Goal: Task Accomplishment & Management: Manage account settings

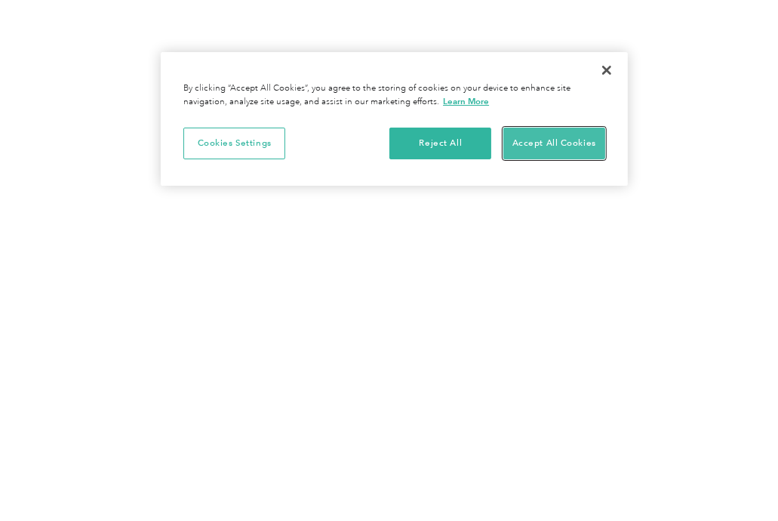
click at [553, 141] on button "Accept All Cookies" at bounding box center [554, 143] width 102 height 32
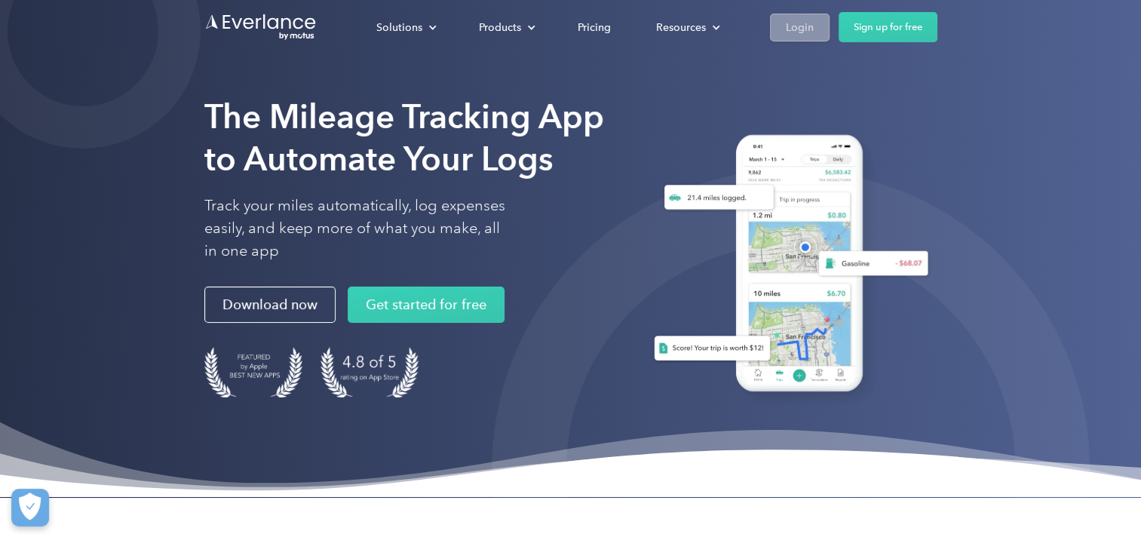
click at [777, 24] on div "Login" at bounding box center [800, 27] width 28 height 19
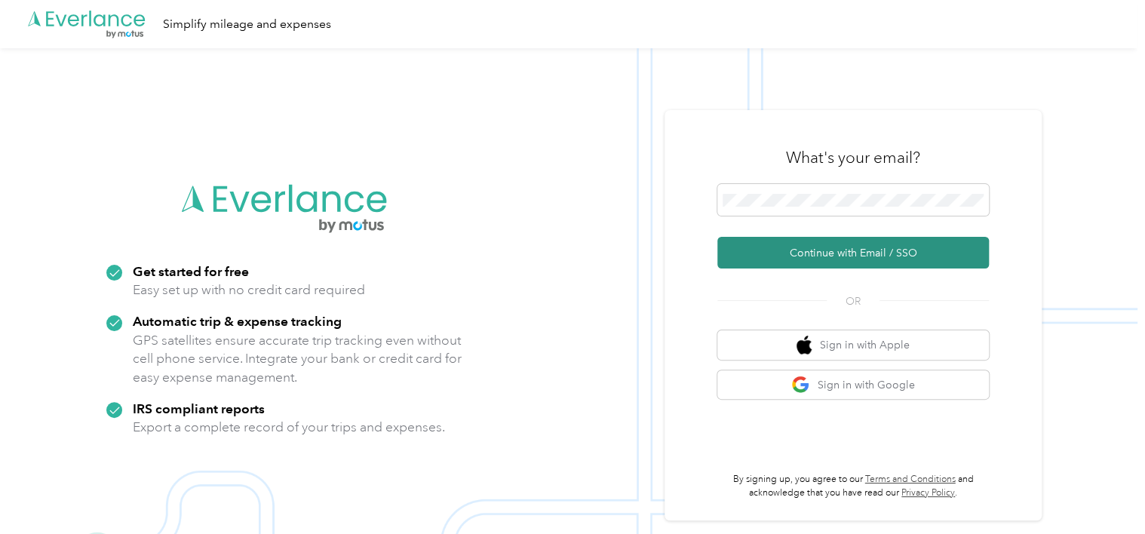
click at [842, 253] on button "Continue with Email / SSO" at bounding box center [853, 253] width 272 height 32
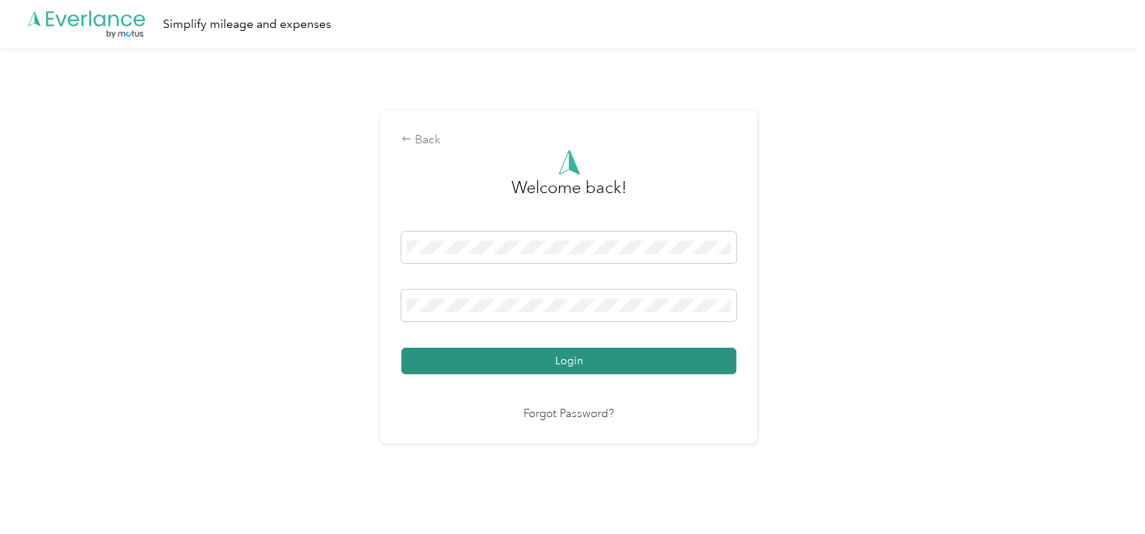
click at [556, 351] on button "Login" at bounding box center [568, 361] width 335 height 26
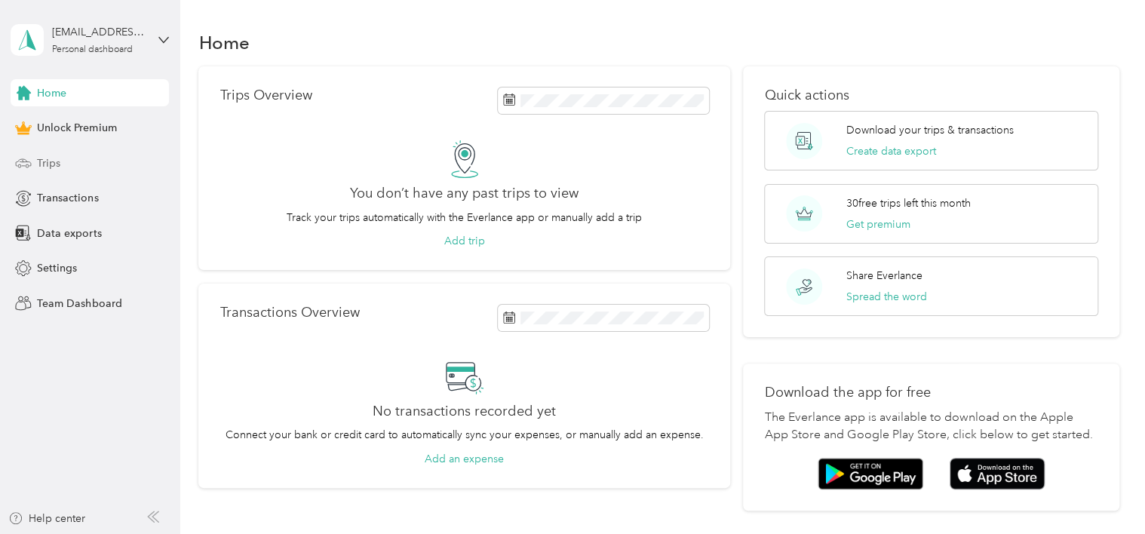
click at [54, 160] on span "Trips" at bounding box center [48, 163] width 23 height 16
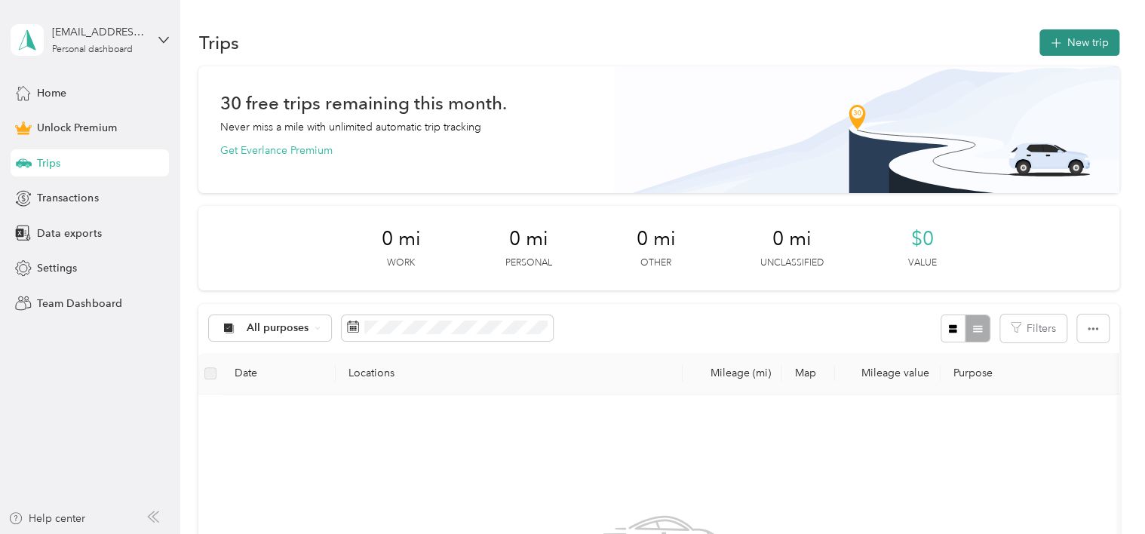
click at [1067, 42] on button "New trip" at bounding box center [1080, 42] width 80 height 26
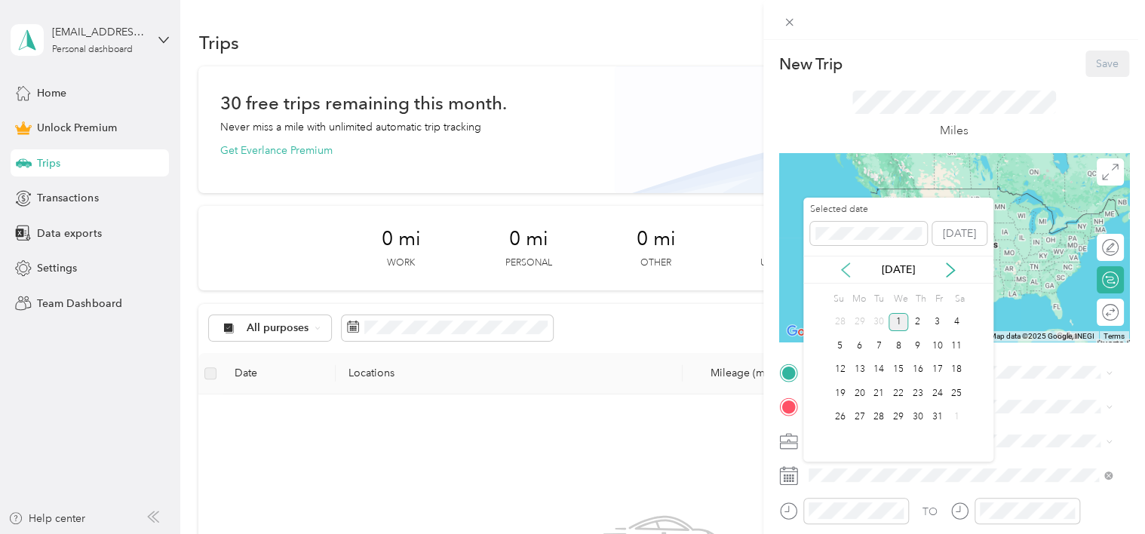
click at [845, 270] on icon at bounding box center [845, 270] width 15 height 15
click at [881, 370] on div "16" at bounding box center [879, 370] width 20 height 19
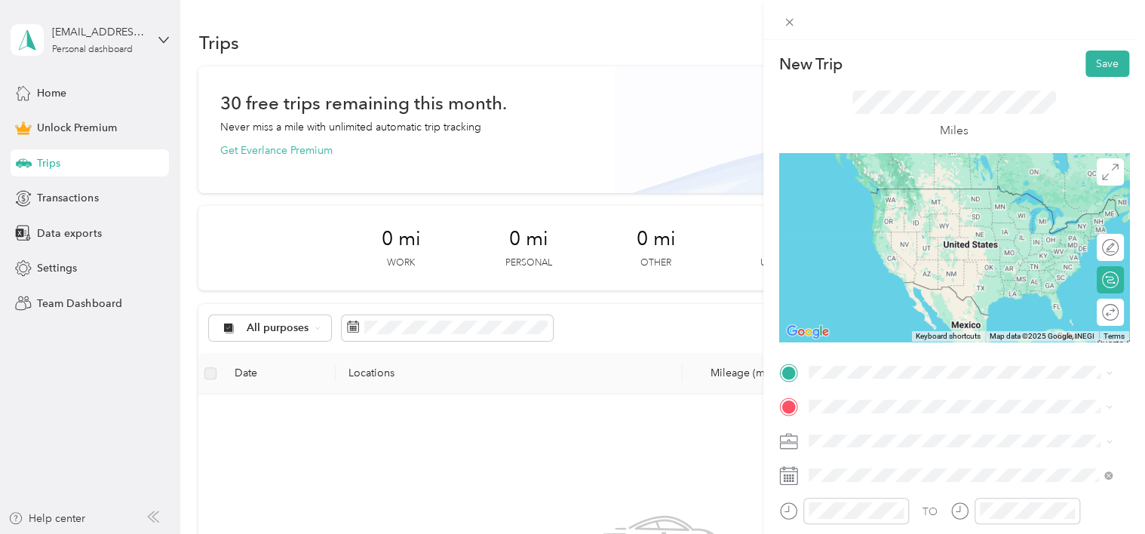
click at [849, 278] on span "Care Lync" at bounding box center [837, 281] width 47 height 13
click at [944, 202] on li "28 Hazelwood Avenue Waterville, Maine 04901, United States" at bounding box center [960, 186] width 315 height 31
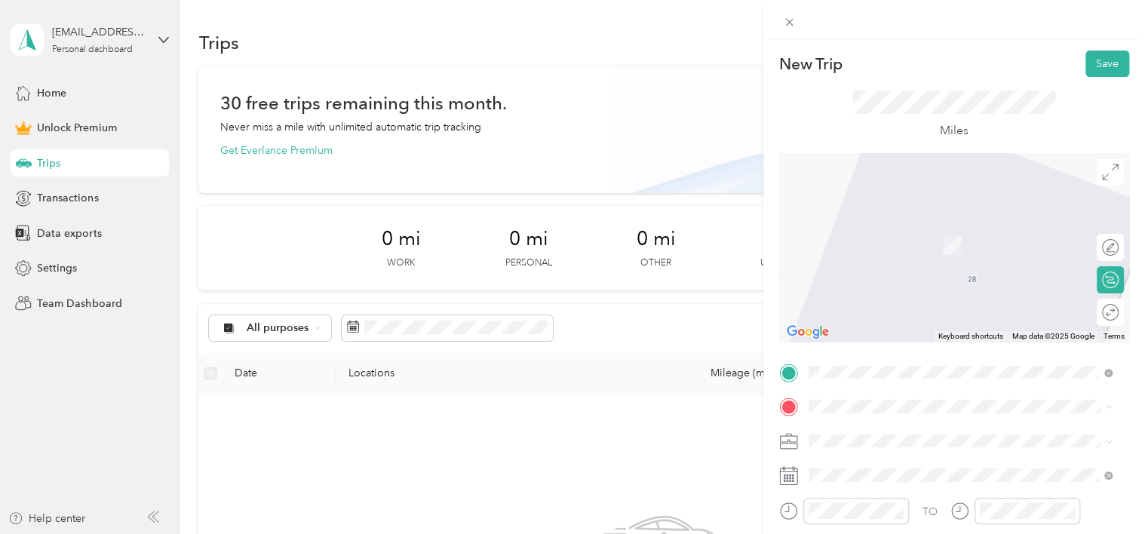
click at [922, 224] on span "16 Jean Street Lewiston, Maine 04240, United States" at bounding box center [954, 219] width 235 height 14
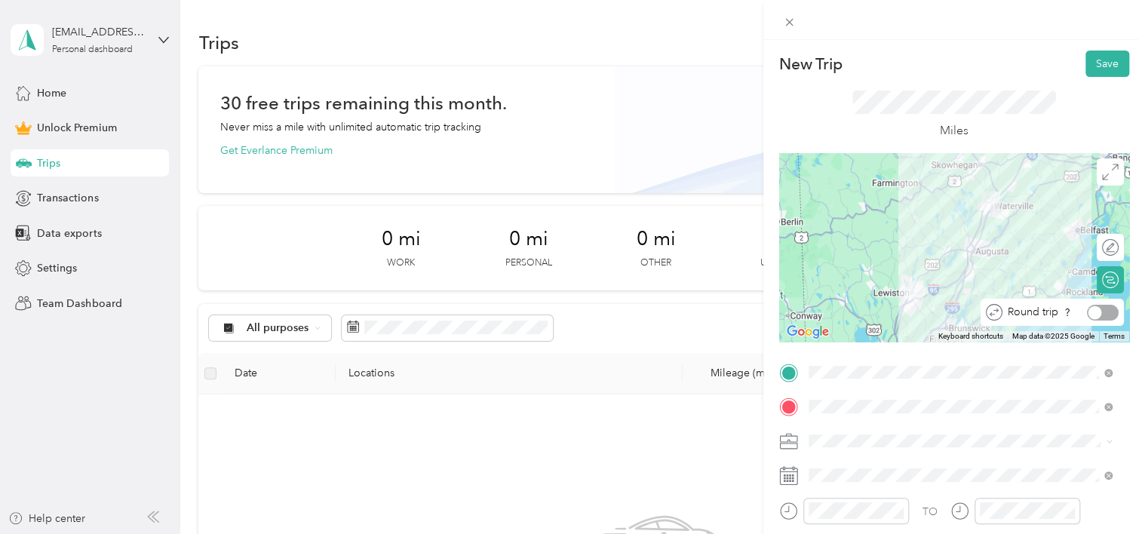
click at [1097, 312] on div at bounding box center [1103, 313] width 32 height 16
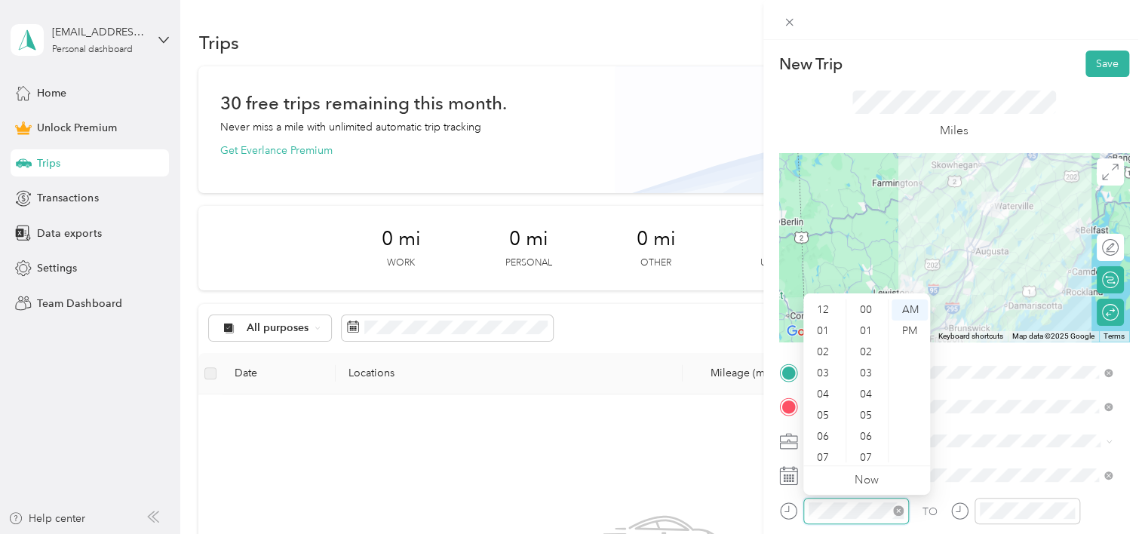
scroll to position [91, 0]
click at [824, 450] on div "11" at bounding box center [824, 451] width 36 height 21
click at [864, 310] on div "00" at bounding box center [867, 309] width 36 height 21
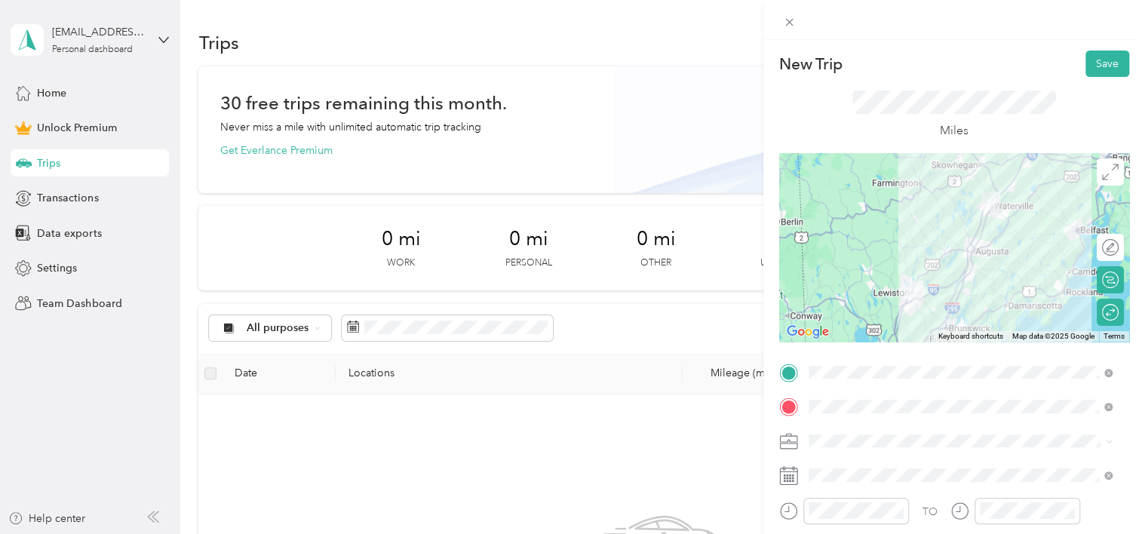
drag, startPoint x: 977, startPoint y: 509, endPoint x: 918, endPoint y: 519, distance: 59.7
click at [918, 519] on div "TO" at bounding box center [954, 516] width 350 height 37
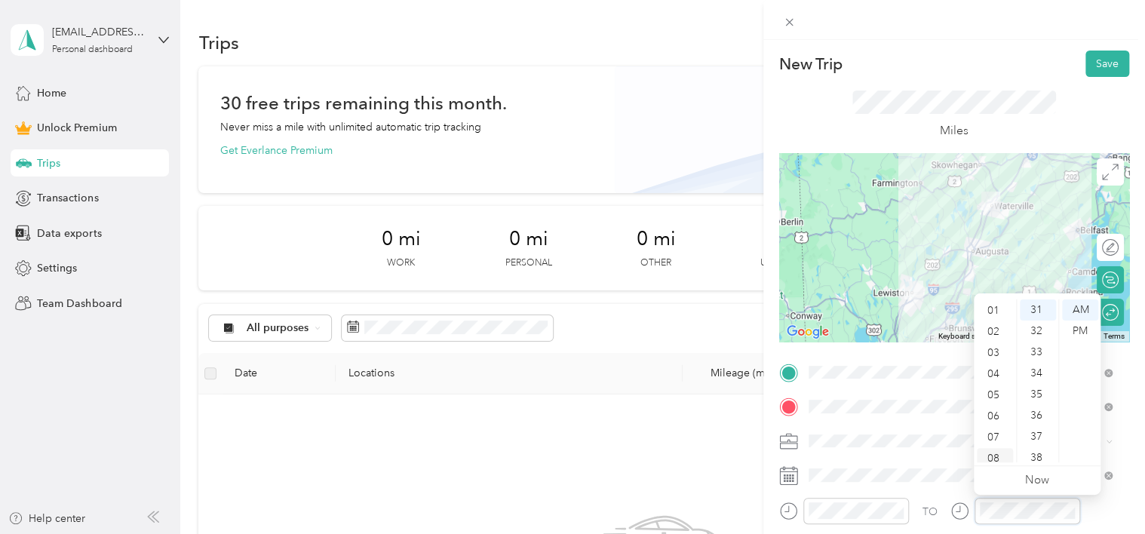
scroll to position [20, 0]
click at [990, 314] on div "01" at bounding box center [995, 311] width 36 height 21
click at [1026, 346] on div "30" at bounding box center [1038, 343] width 36 height 21
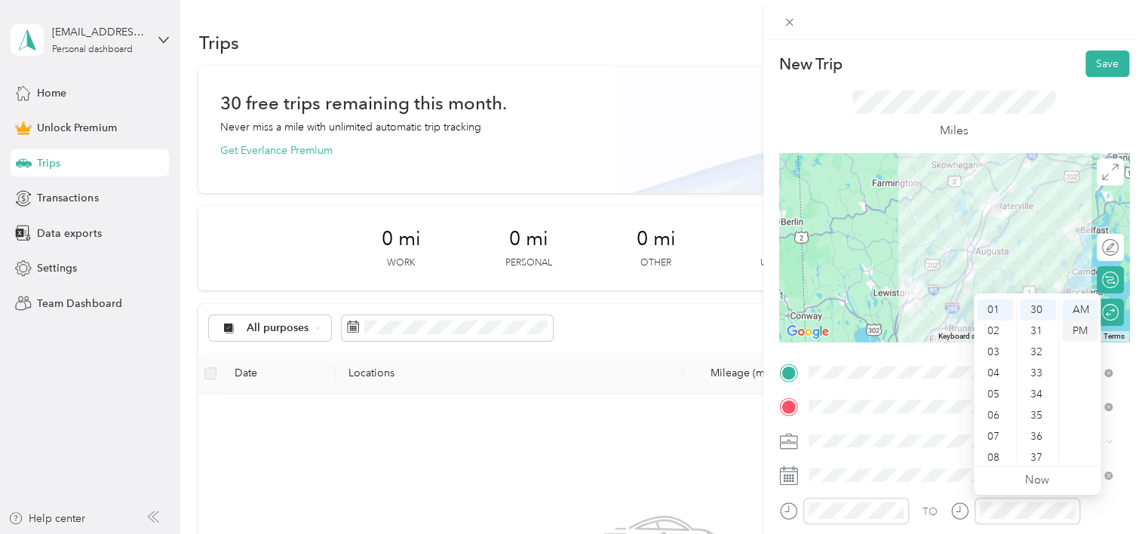
click at [1081, 335] on div "PM" at bounding box center [1080, 331] width 36 height 21
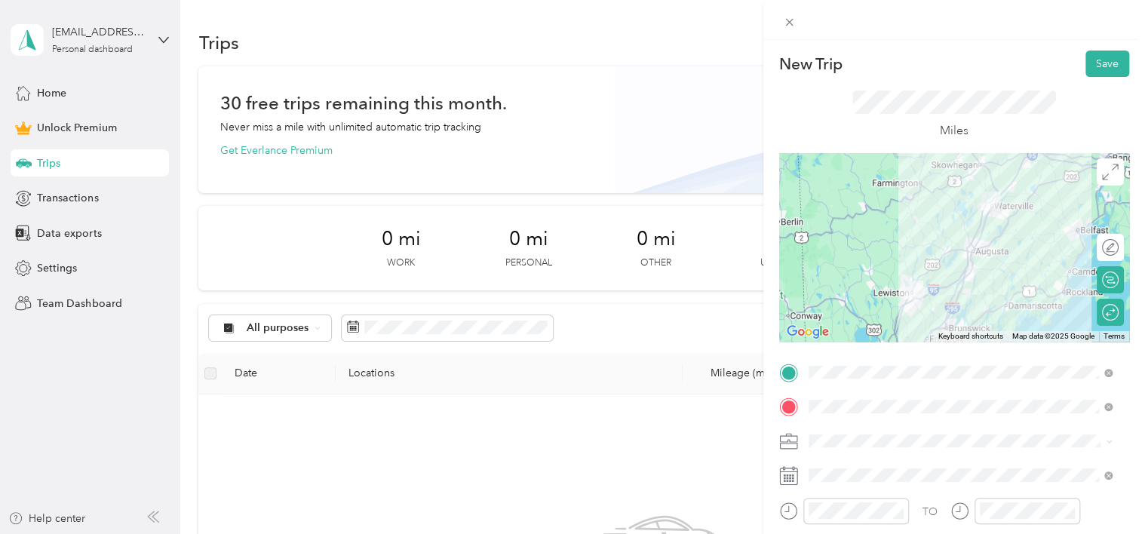
click at [932, 524] on div "TO" at bounding box center [954, 516] width 350 height 37
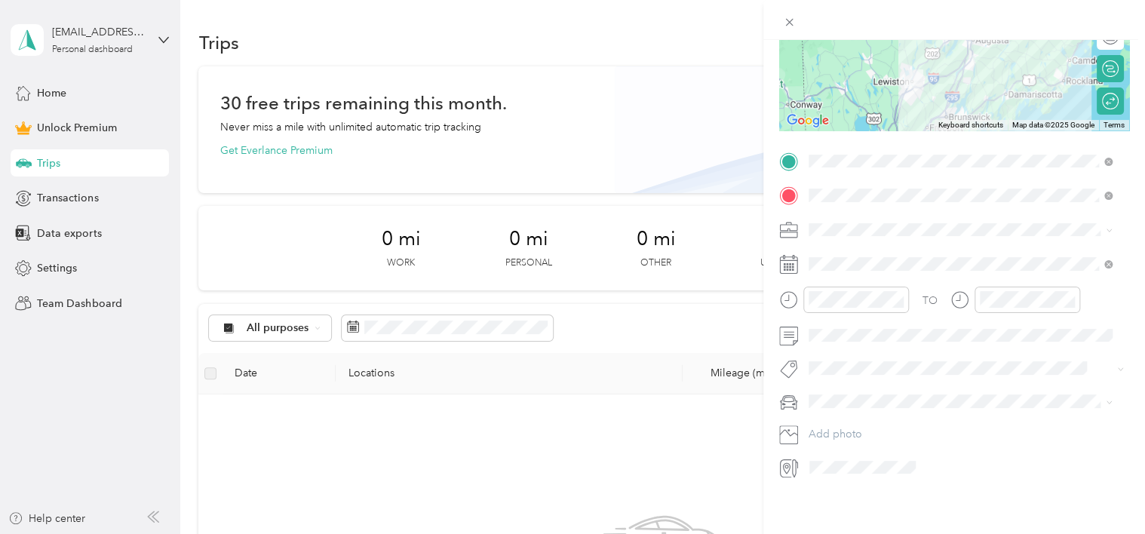
scroll to position [223, 0]
click at [947, 504] on div "New Trip Save This trip cannot be edited because it is either under review, app…" at bounding box center [954, 307] width 382 height 534
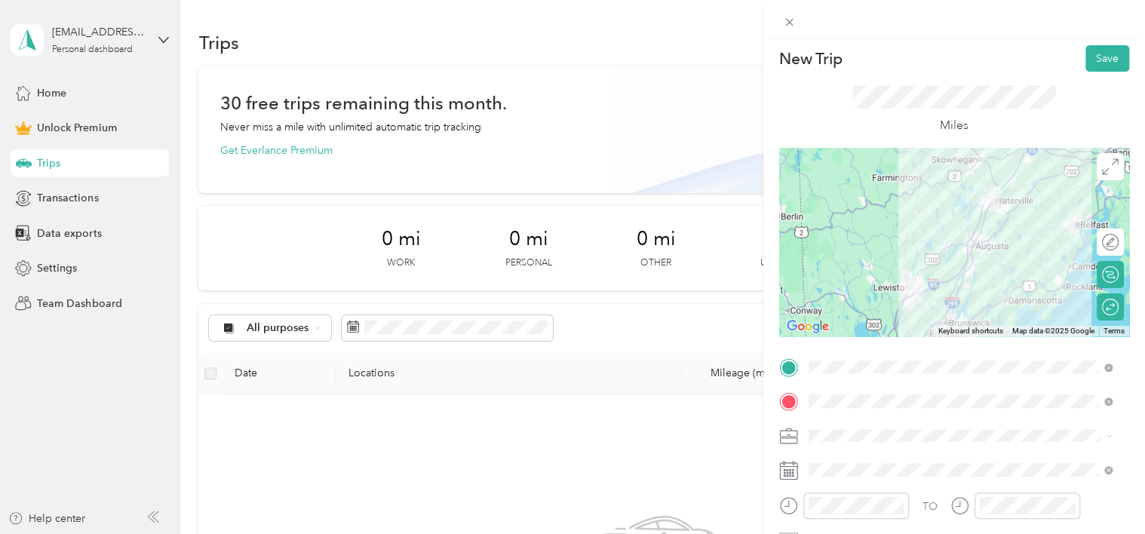
scroll to position [0, 0]
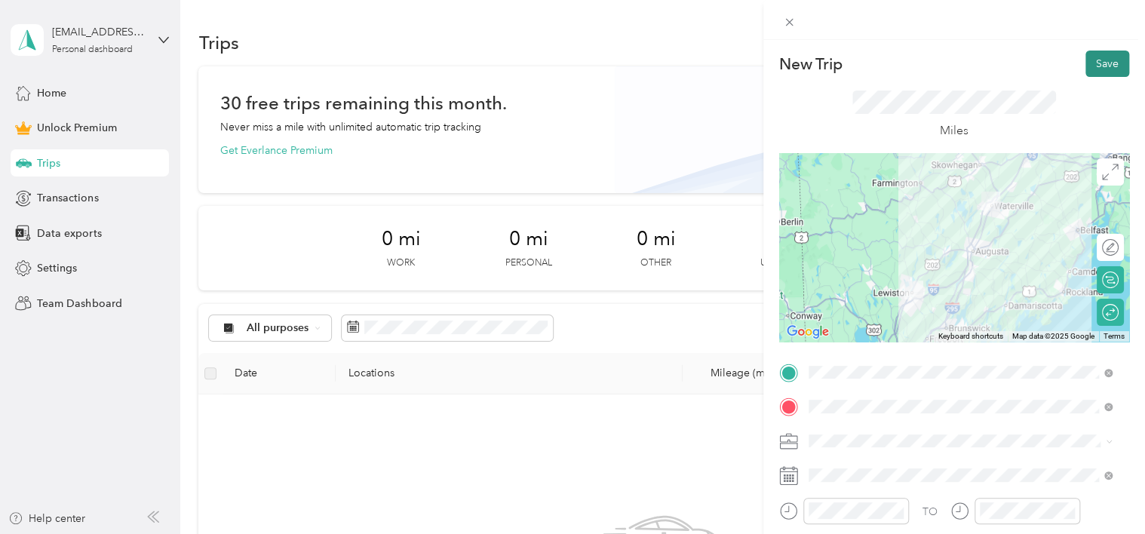
click at [1086, 64] on button "Save" at bounding box center [1108, 64] width 44 height 26
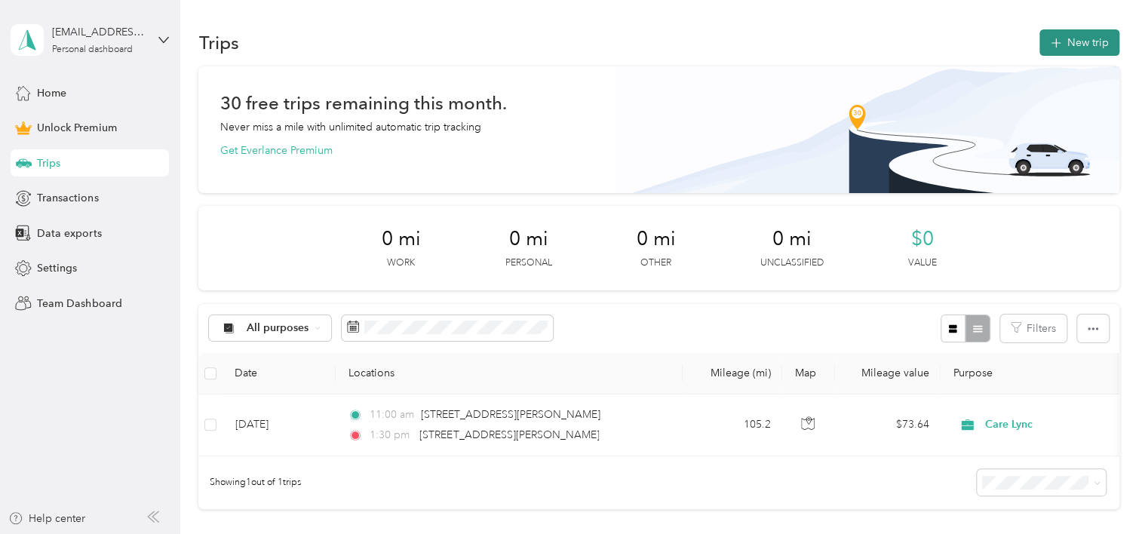
click at [1049, 33] on button "New trip" at bounding box center [1080, 42] width 80 height 26
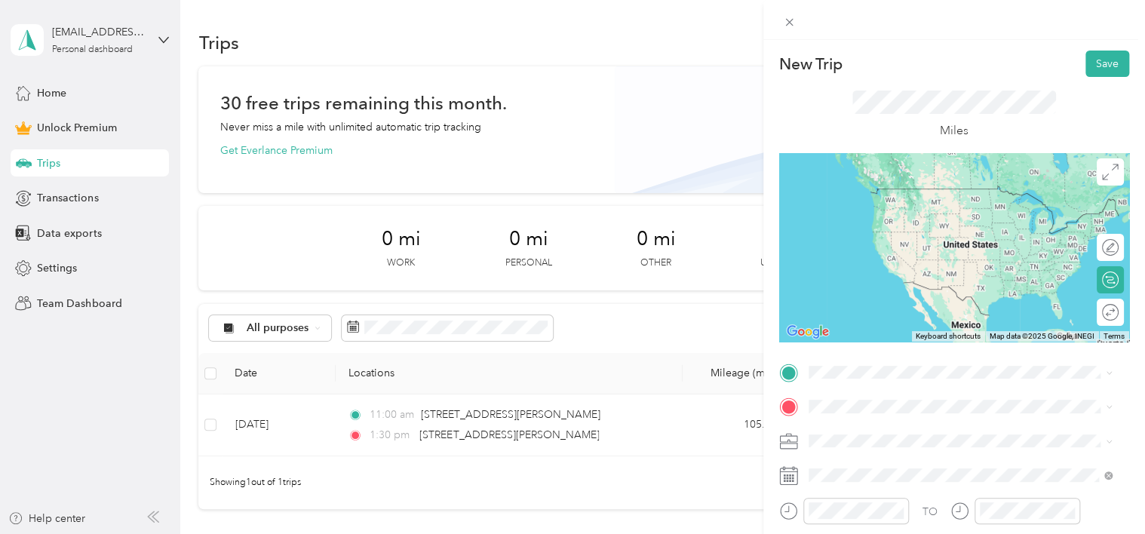
click at [956, 176] on li "28 Hazelwood Avenue Waterville, Maine 04901, United States" at bounding box center [960, 183] width 315 height 31
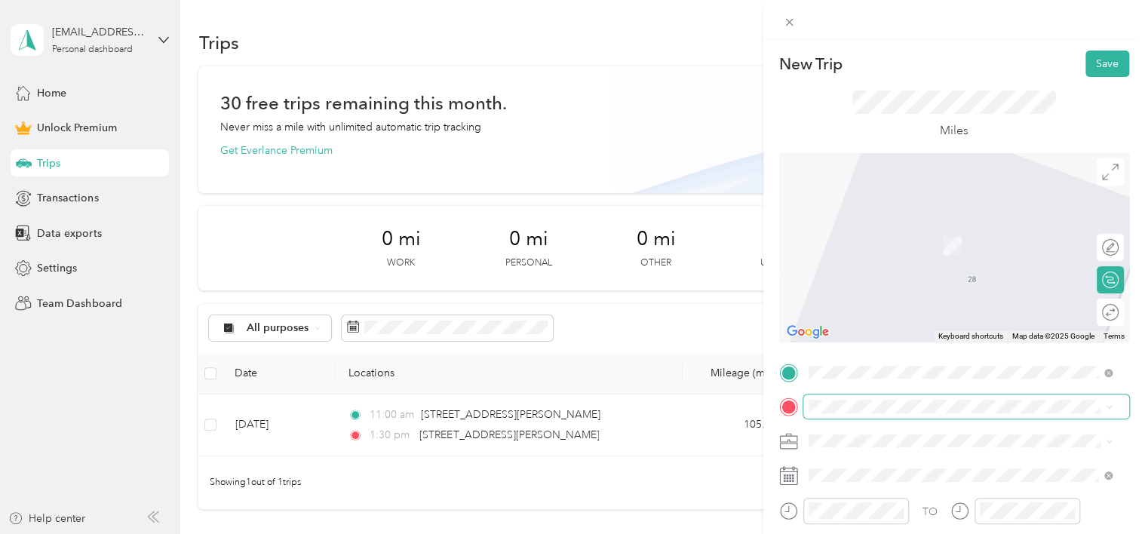
drag, startPoint x: 869, startPoint y: 413, endPoint x: 823, endPoint y: 413, distance: 46.0
click at [823, 413] on span at bounding box center [966, 407] width 326 height 24
click at [911, 226] on span "12 Narrow Gauge Ln Winslow, Maine 04901, United States" at bounding box center [972, 237] width 270 height 40
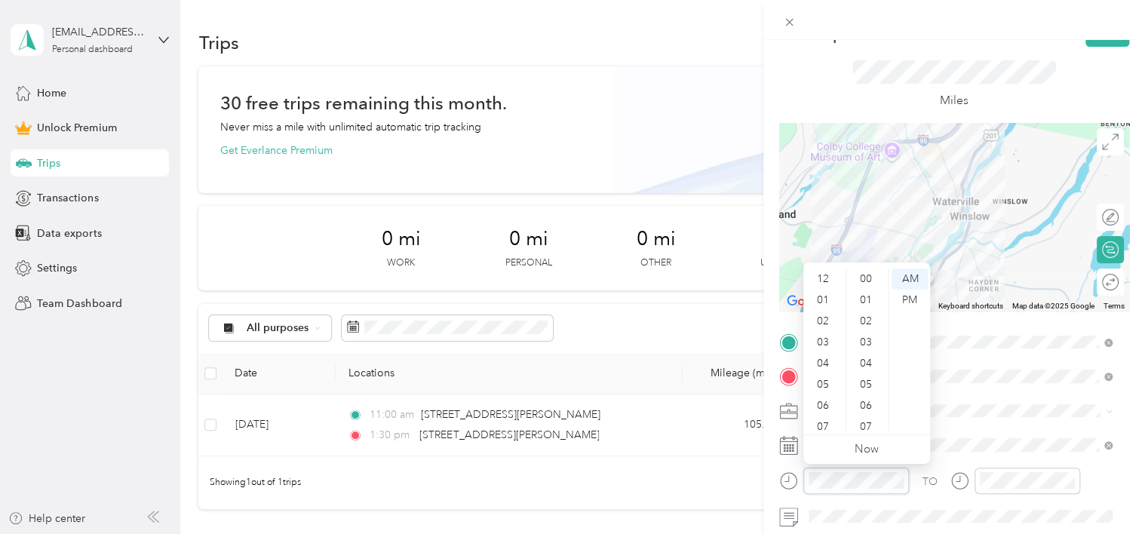
scroll to position [91, 0]
click at [823, 373] on div "09" at bounding box center [824, 378] width 36 height 21
click at [858, 383] on div "50" at bounding box center [867, 384] width 36 height 21
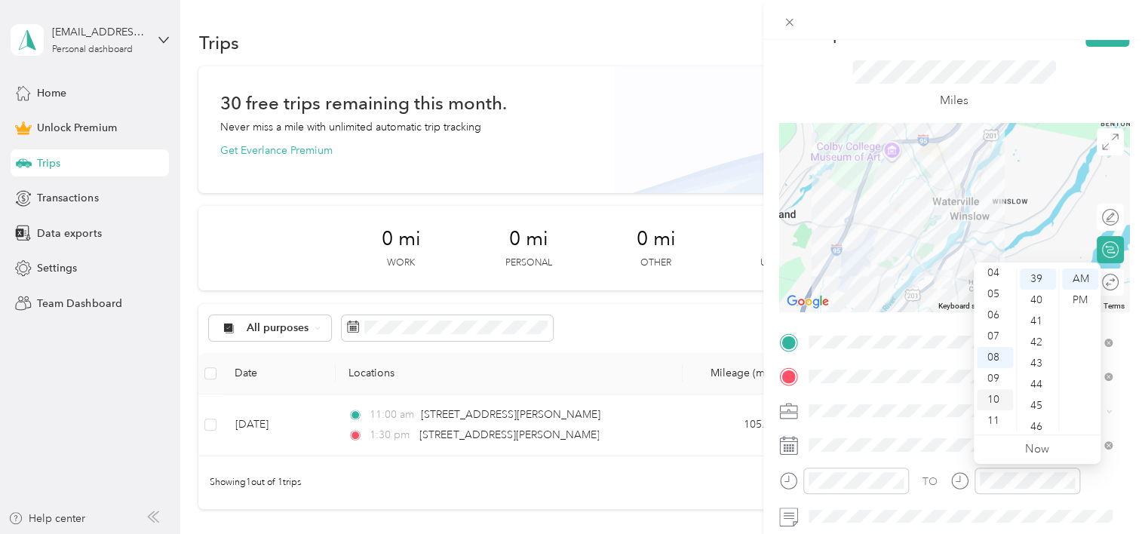
click at [996, 403] on div "10" at bounding box center [995, 399] width 36 height 21
click at [1040, 292] on div "40" at bounding box center [1038, 300] width 36 height 21
click at [1012, 97] on div "Miles" at bounding box center [954, 85] width 204 height 50
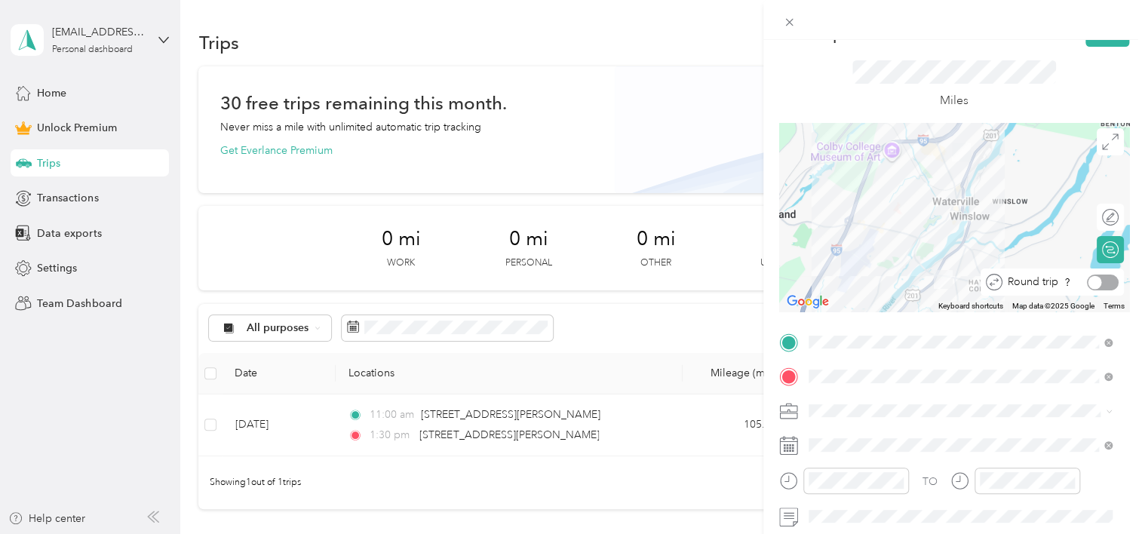
click at [1098, 275] on div at bounding box center [1103, 283] width 32 height 16
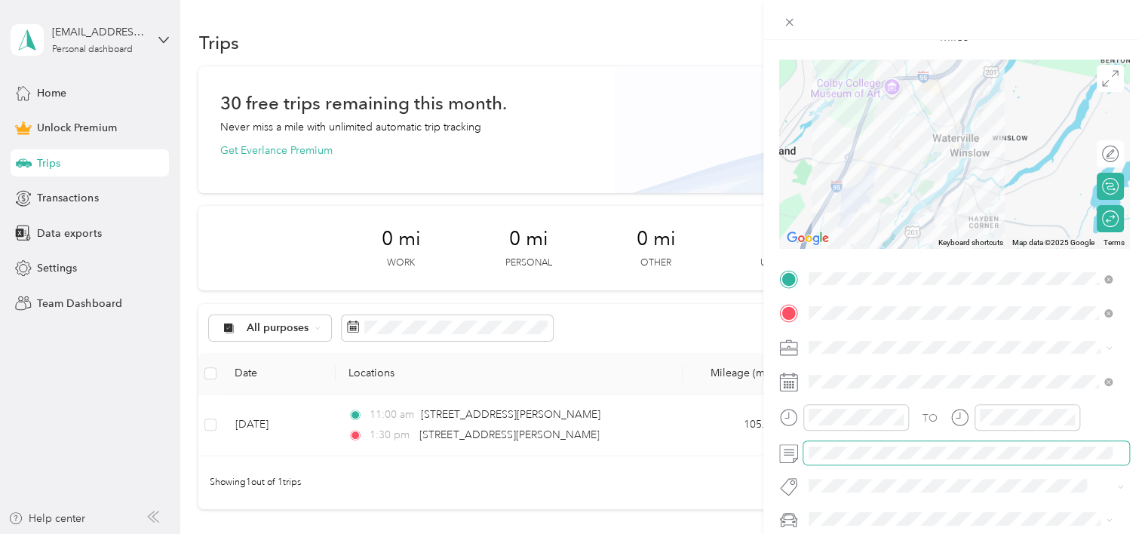
scroll to position [98, 0]
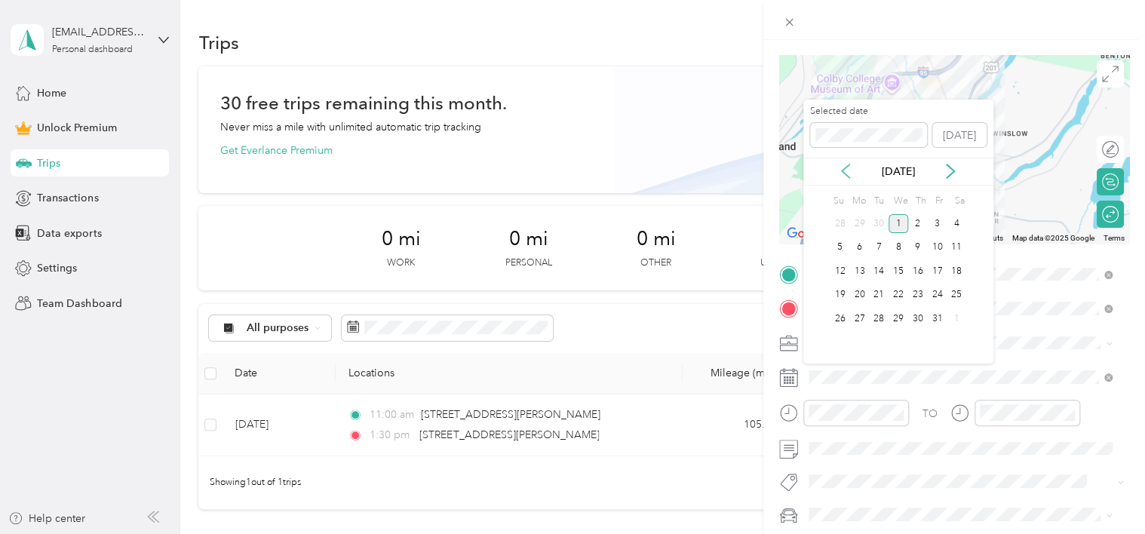
click at [843, 174] on icon at bounding box center [845, 171] width 15 height 15
click at [917, 264] on div "18" at bounding box center [918, 271] width 20 height 19
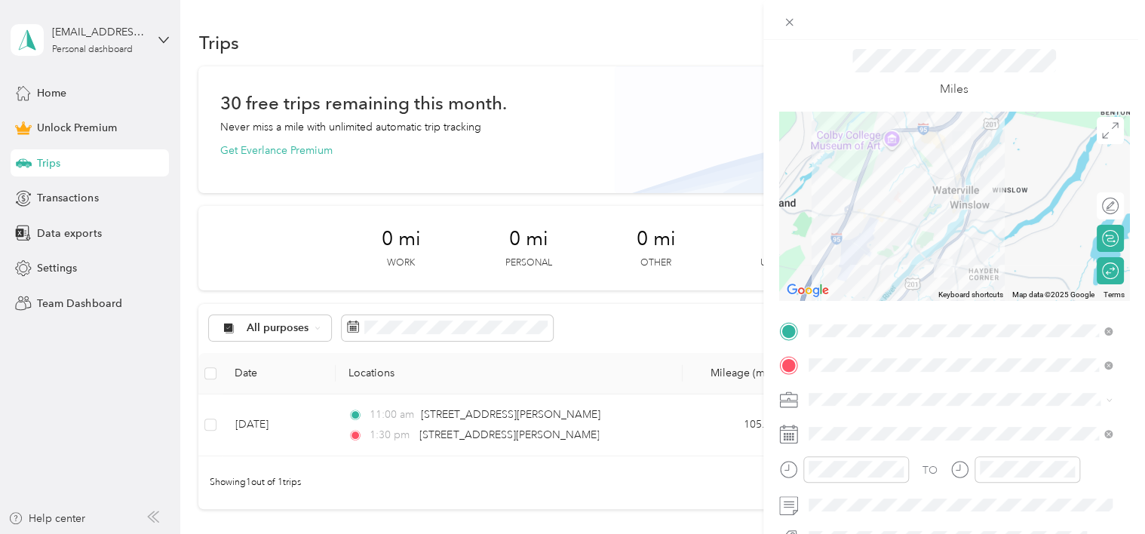
scroll to position [0, 0]
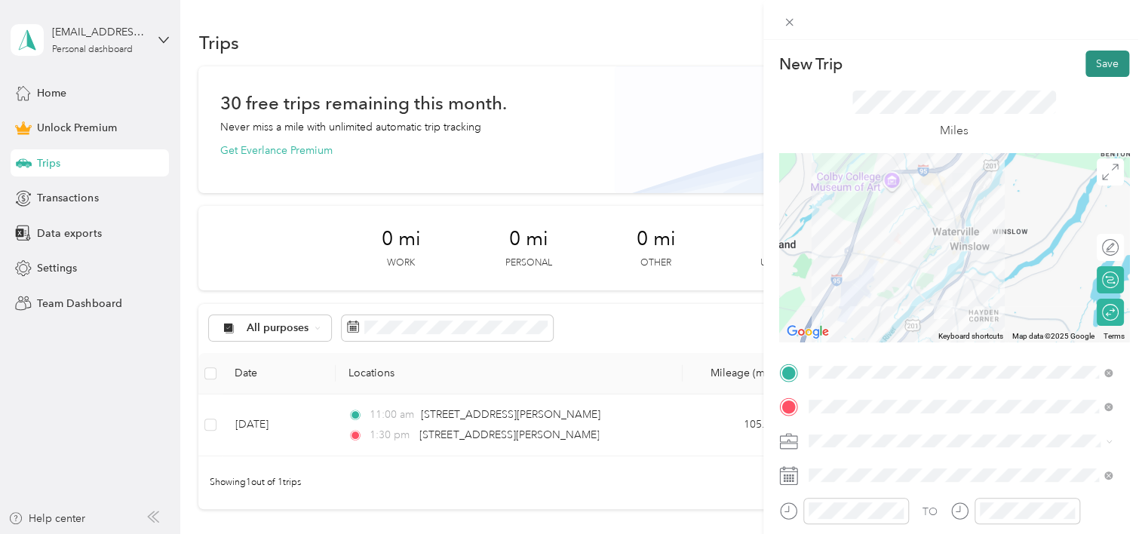
click at [1089, 60] on button "Save" at bounding box center [1108, 64] width 44 height 26
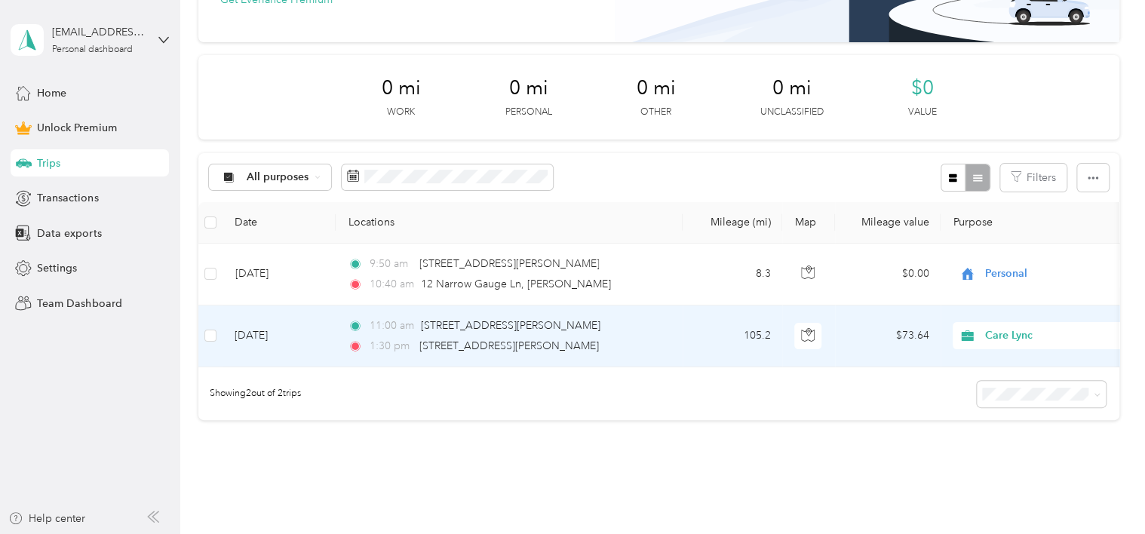
scroll to position [155, 0]
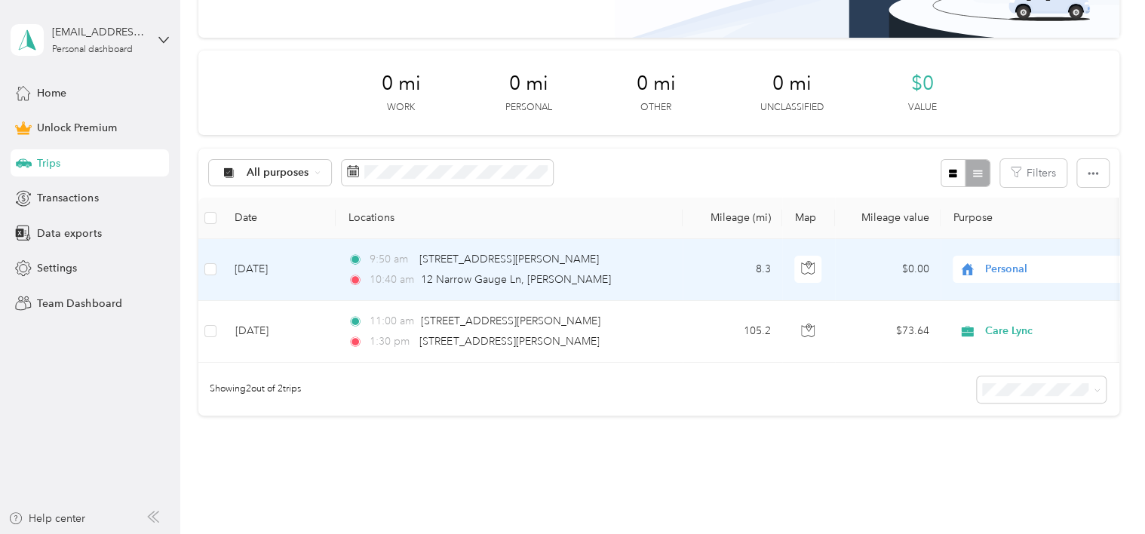
click at [924, 273] on td "$0.00" at bounding box center [888, 270] width 106 height 62
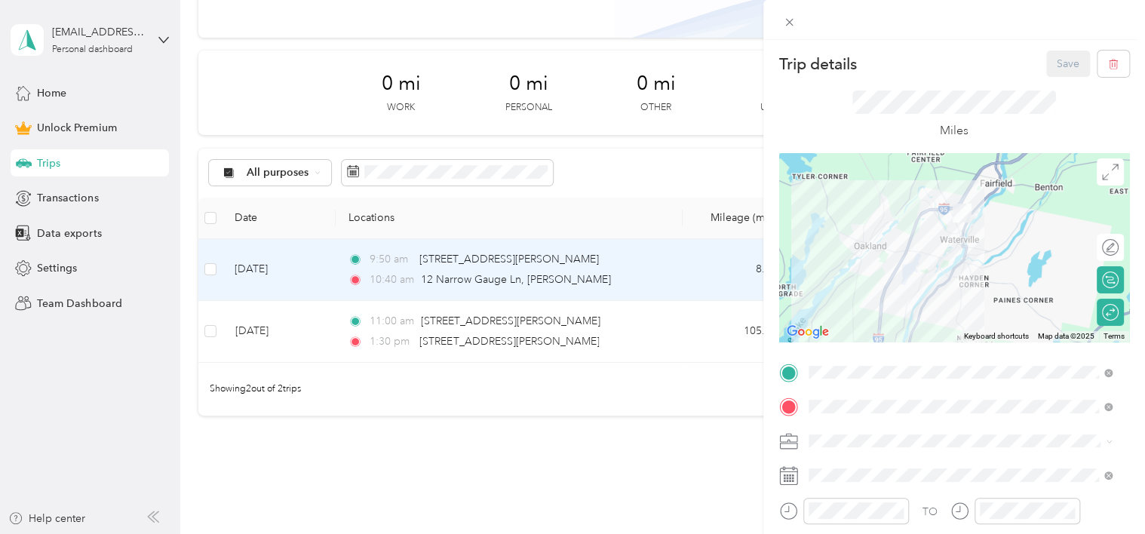
click at [849, 237] on ol "Work Personal Care Lync Other Charity Medical Moving Commute" at bounding box center [960, 315] width 315 height 211
click at [1110, 438] on span at bounding box center [1109, 441] width 7 height 13
click at [845, 272] on li "Care Lync" at bounding box center [960, 279] width 315 height 26
click at [1058, 66] on button "Save" at bounding box center [1068, 64] width 44 height 26
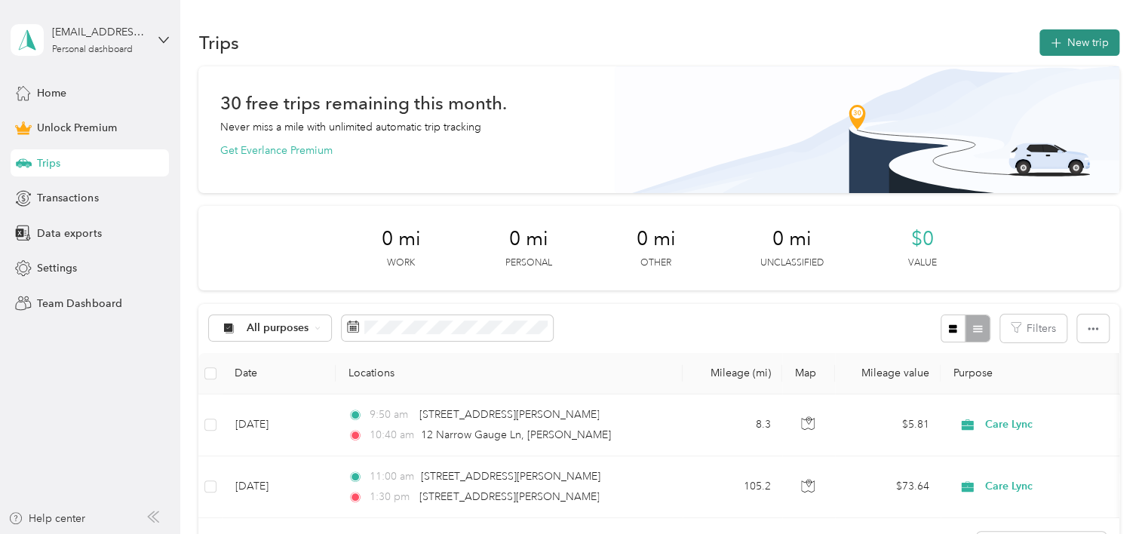
click at [1053, 42] on icon "button" at bounding box center [1055, 43] width 17 height 17
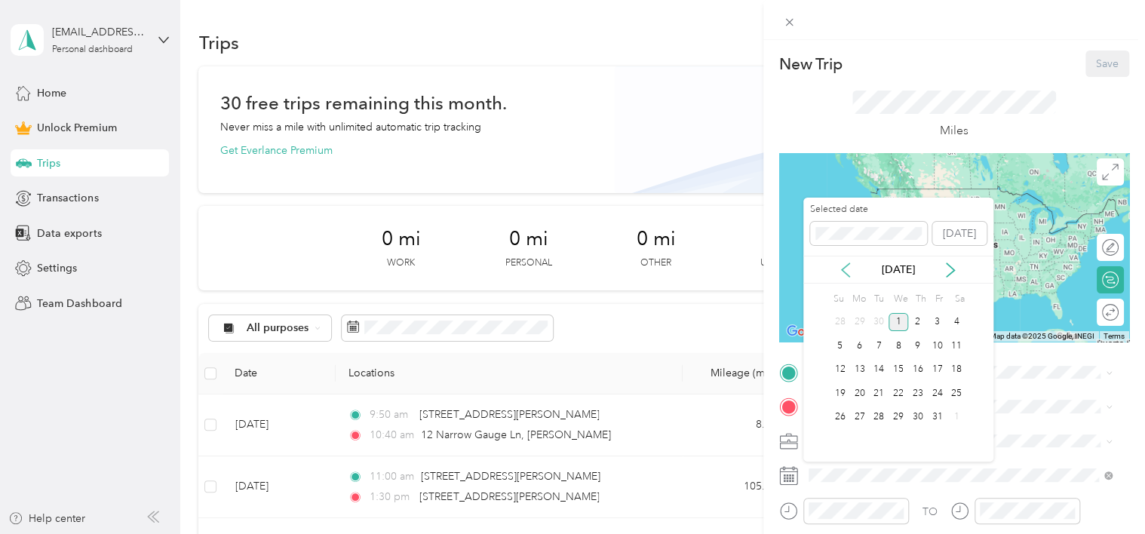
click at [843, 272] on icon at bounding box center [845, 270] width 15 height 15
click at [867, 398] on div "22" at bounding box center [859, 393] width 20 height 19
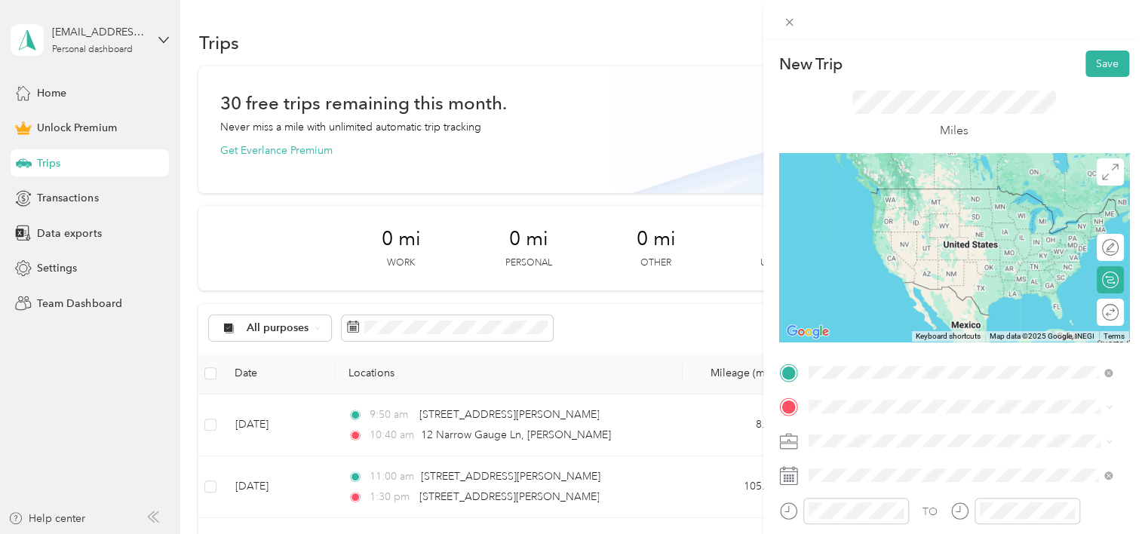
click at [963, 191] on span "28 Hazelwood Avenue Waterville, Maine 04901, United States" at bounding box center [954, 189] width 235 height 14
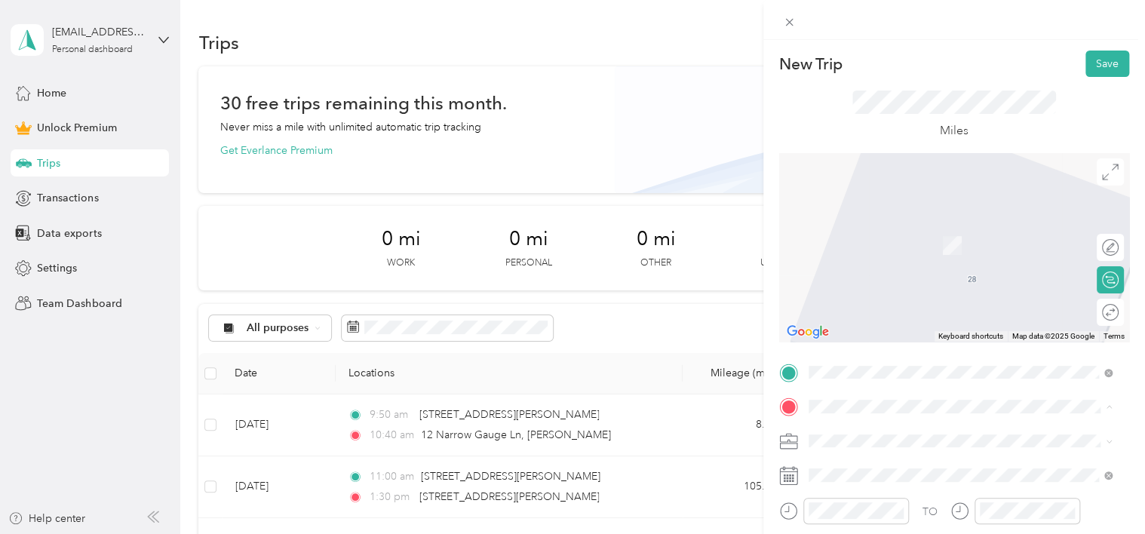
click at [852, 230] on span "28 Depot Road Belgrade, Maine 04917, United States" at bounding box center [912, 224] width 151 height 14
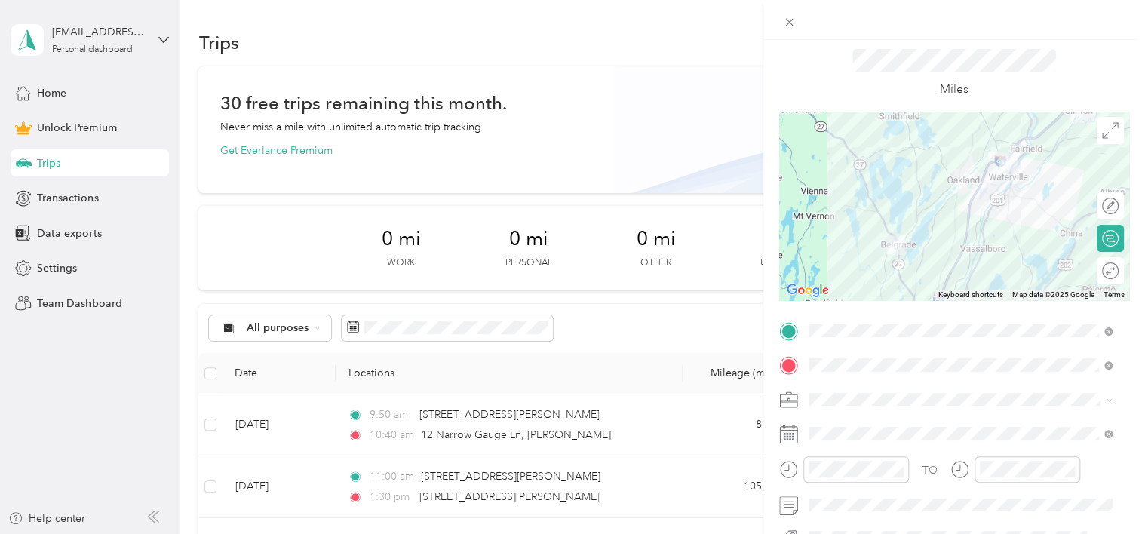
scroll to position [45, 0]
click at [838, 233] on span "Care Lync" at bounding box center [837, 232] width 47 height 13
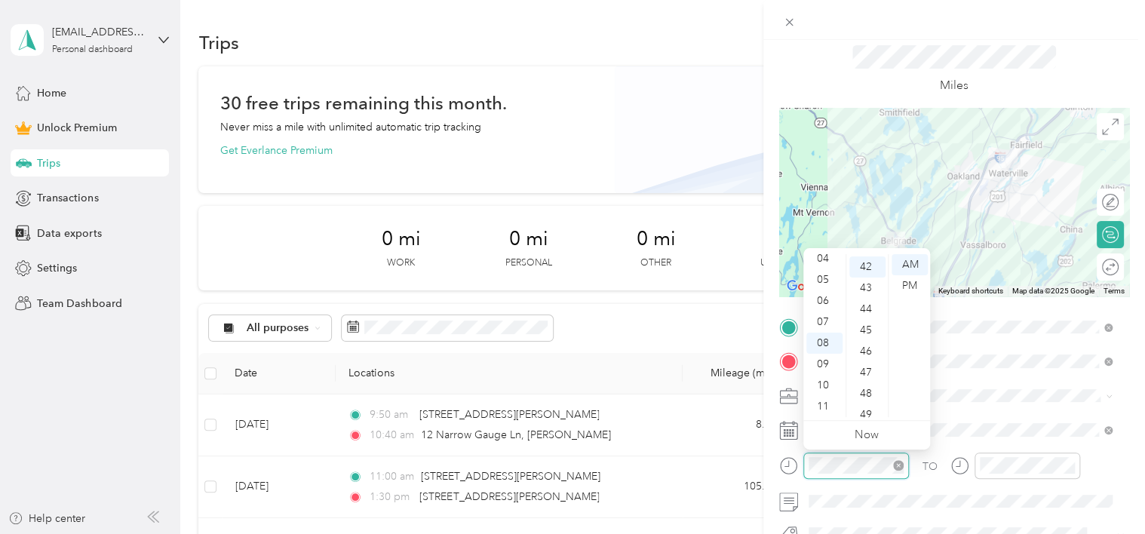
scroll to position [887, 0]
click at [818, 370] on div "09" at bounding box center [824, 364] width 36 height 21
click at [868, 286] on div "30" at bounding box center [867, 283] width 36 height 21
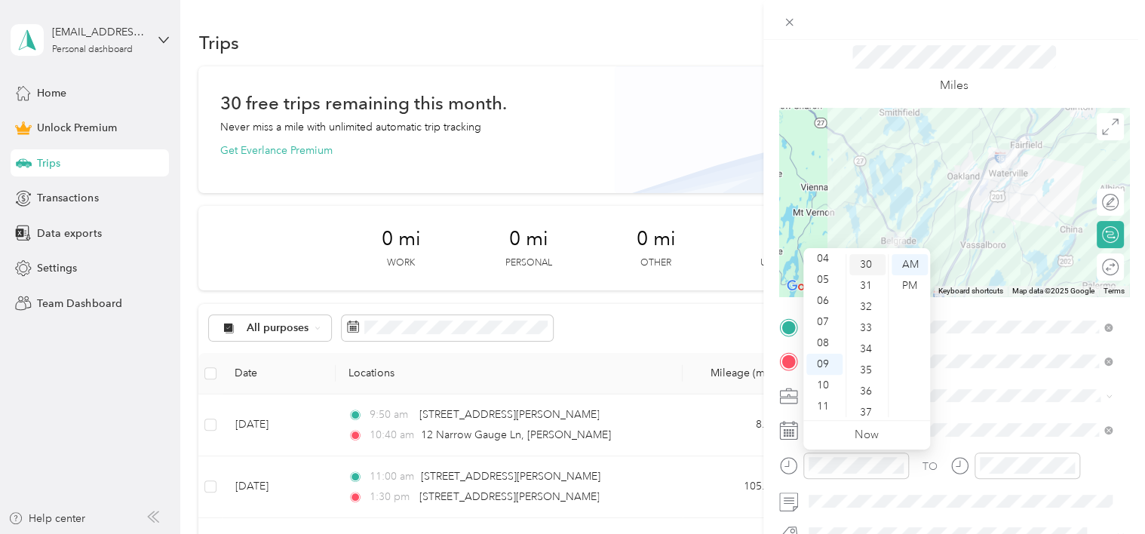
click at [866, 263] on div "30" at bounding box center [867, 264] width 36 height 21
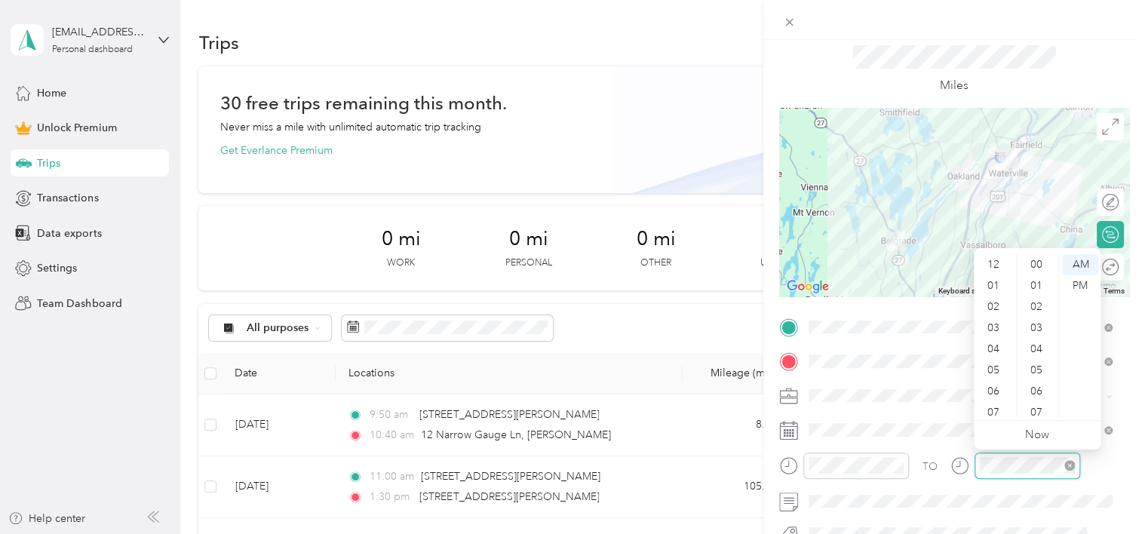
scroll to position [91, 0]
click at [992, 400] on div "11" at bounding box center [995, 406] width 36 height 21
click at [1033, 272] on div "00" at bounding box center [1038, 264] width 36 height 21
click at [1034, 263] on div "00" at bounding box center [1038, 264] width 36 height 21
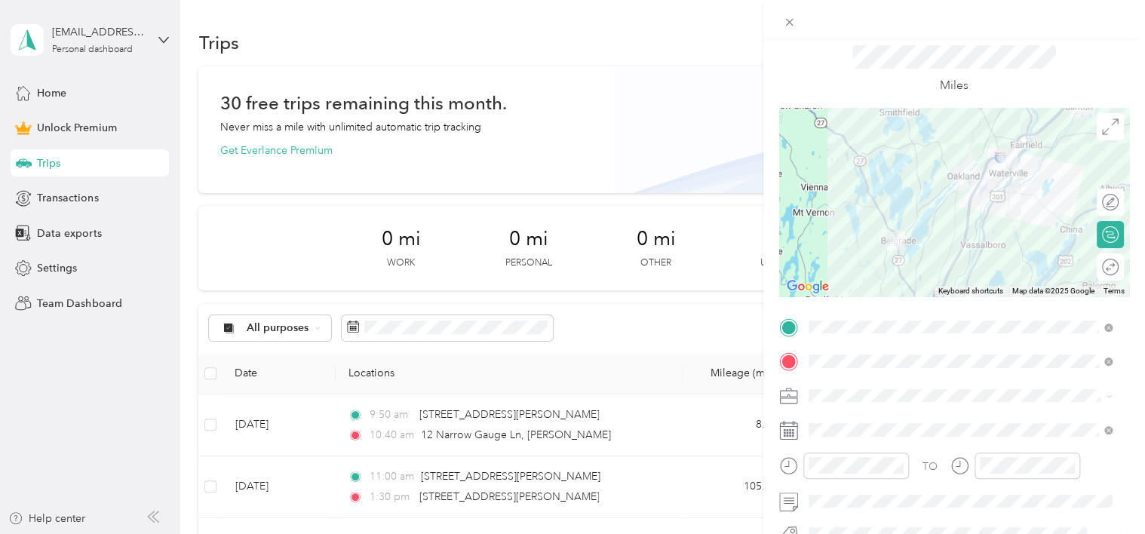
click at [1040, 486] on div at bounding box center [1015, 471] width 130 height 37
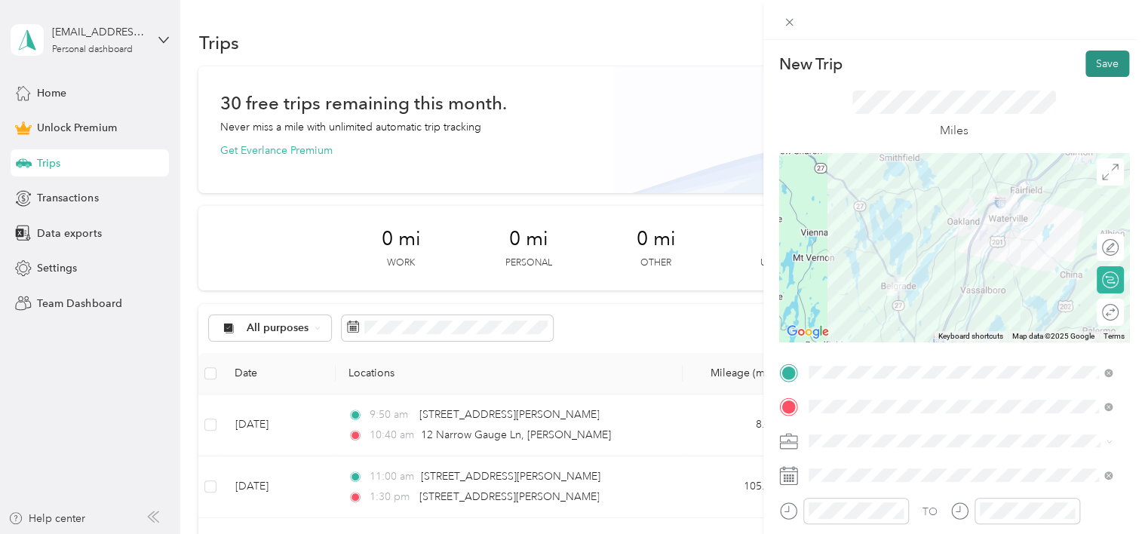
drag, startPoint x: 1089, startPoint y: 70, endPoint x: 1093, endPoint y: 51, distance: 19.2
click at [1093, 51] on button "Save" at bounding box center [1108, 64] width 44 height 26
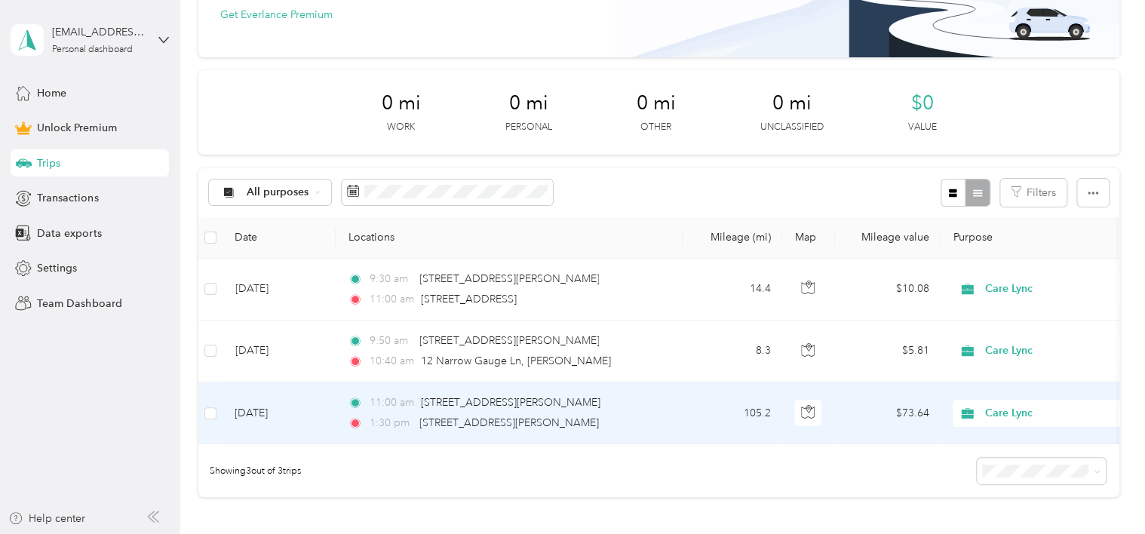
scroll to position [135, 0]
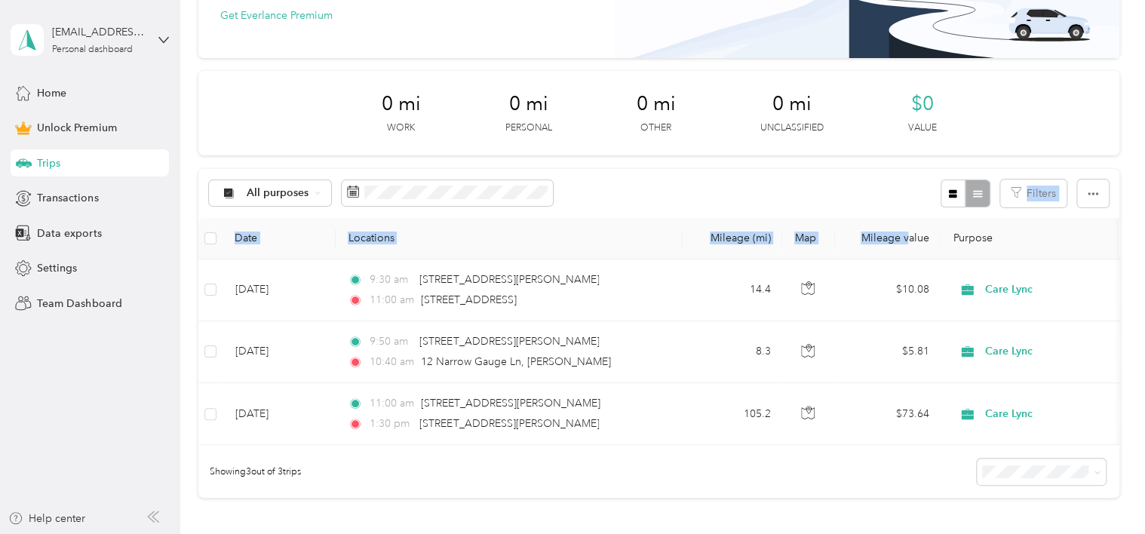
drag, startPoint x: 809, startPoint y: 169, endPoint x: 905, endPoint y: 247, distance: 123.8
click at [905, 247] on div "All purposes Filters Date Locations Mileage (mi) Map Mileage value Purpose Trac…" at bounding box center [658, 334] width 920 height 330
drag, startPoint x: 905, startPoint y: 247, endPoint x: 864, endPoint y: 178, distance: 80.5
click at [864, 178] on div "All purposes Filters" at bounding box center [658, 193] width 920 height 49
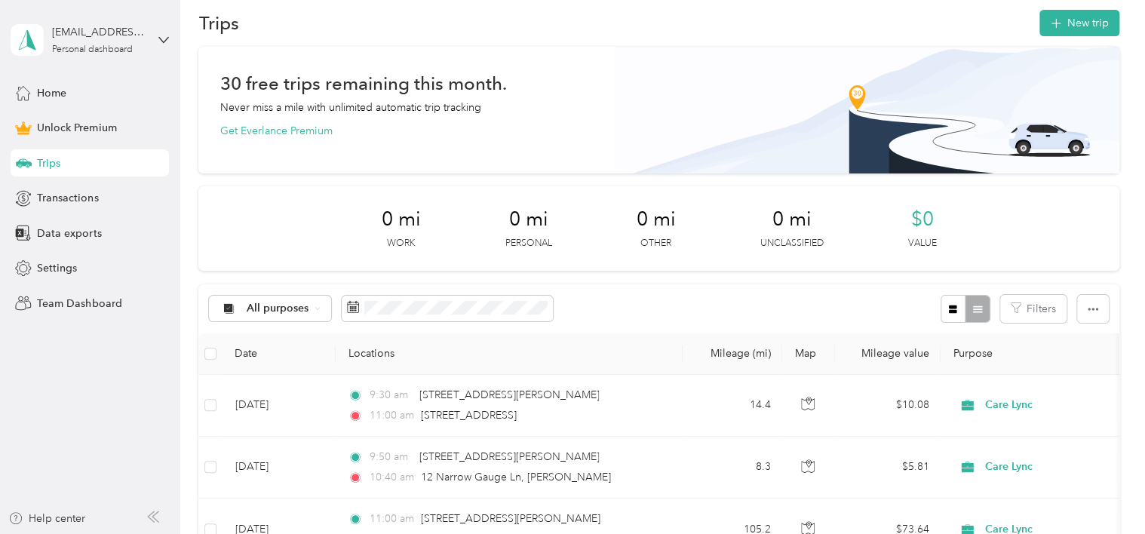
scroll to position [0, 0]
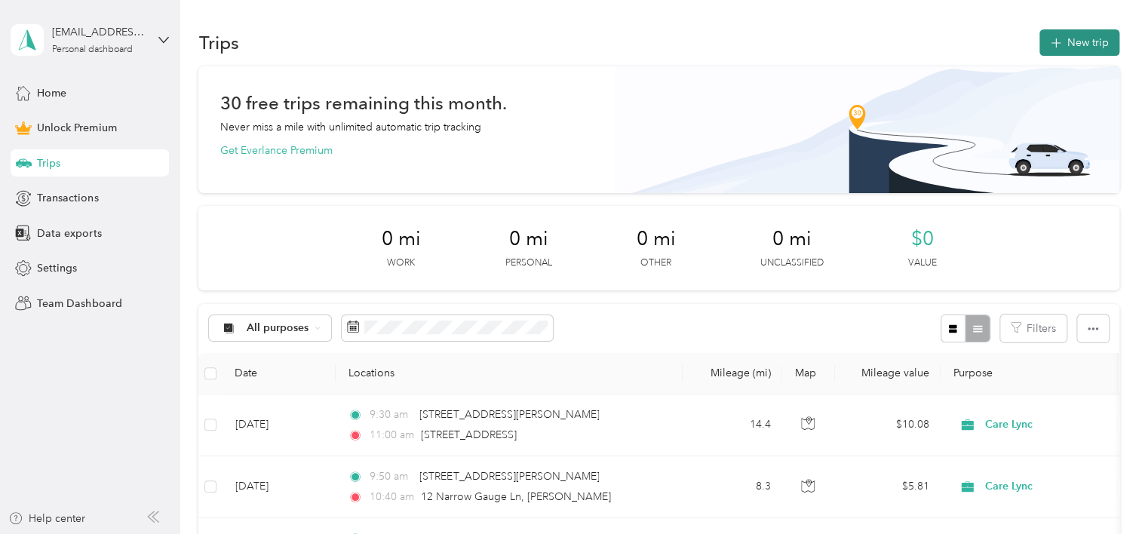
click at [1050, 36] on span "button" at bounding box center [1056, 42] width 12 height 13
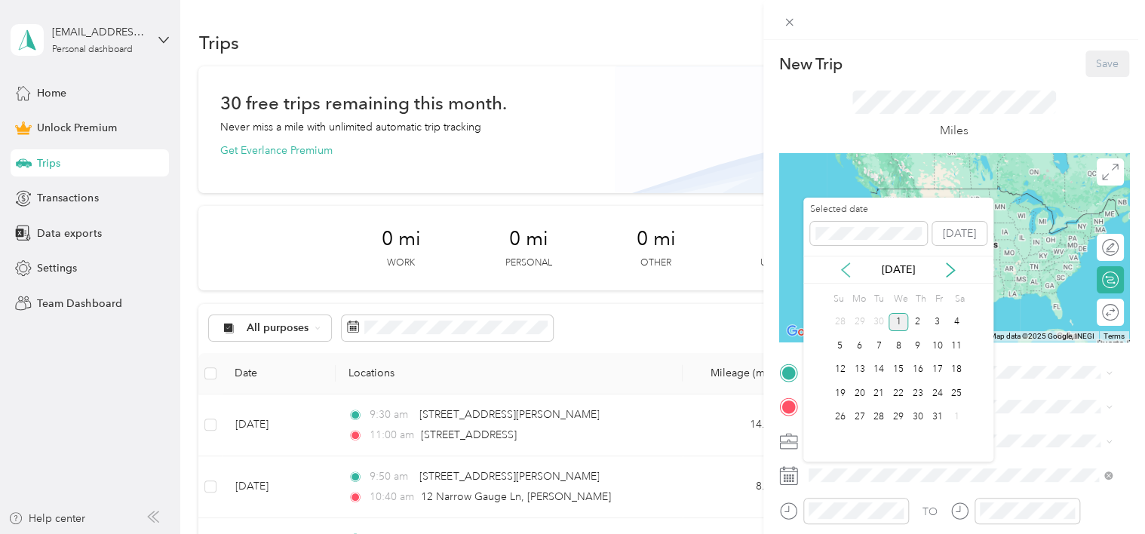
click at [844, 265] on icon at bounding box center [845, 270] width 15 height 15
click at [857, 419] on div "29" at bounding box center [859, 417] width 20 height 19
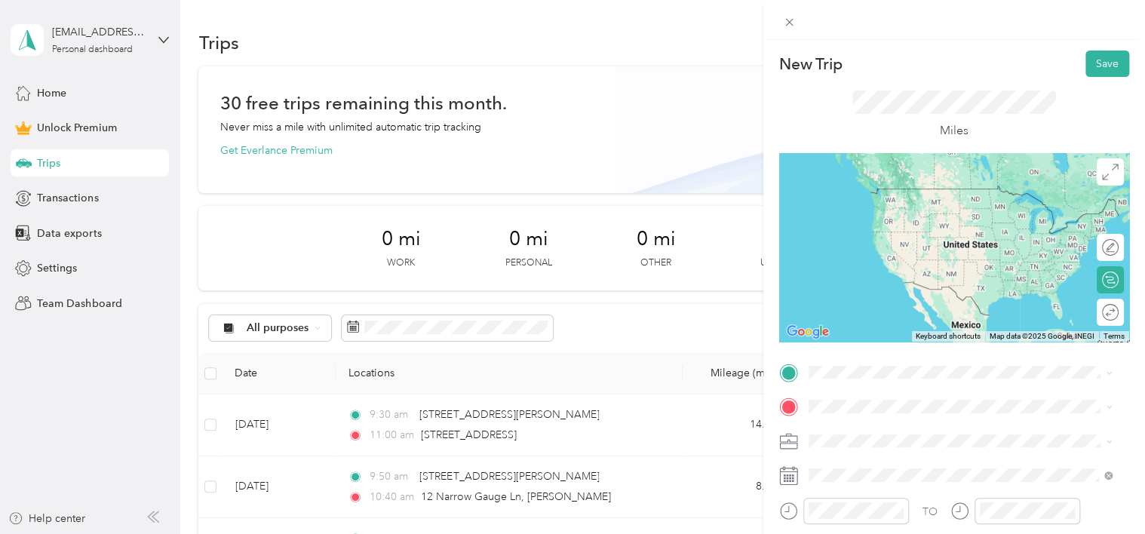
click at [848, 286] on li "Care Lync" at bounding box center [960, 281] width 315 height 26
click at [857, 380] on span at bounding box center [966, 373] width 326 height 24
click at [908, 192] on span "28 Hazelwood Avenue Waterville, Maine 04901, United States" at bounding box center [954, 185] width 235 height 14
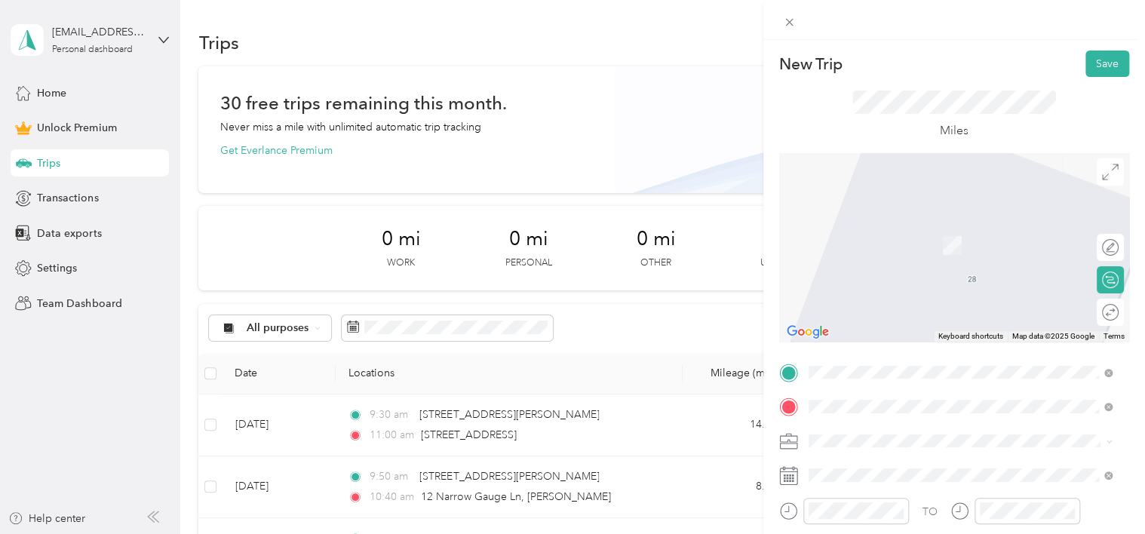
click at [927, 234] on div "28 Depot Road Belgrade, Maine 04917, United States" at bounding box center [960, 223] width 293 height 20
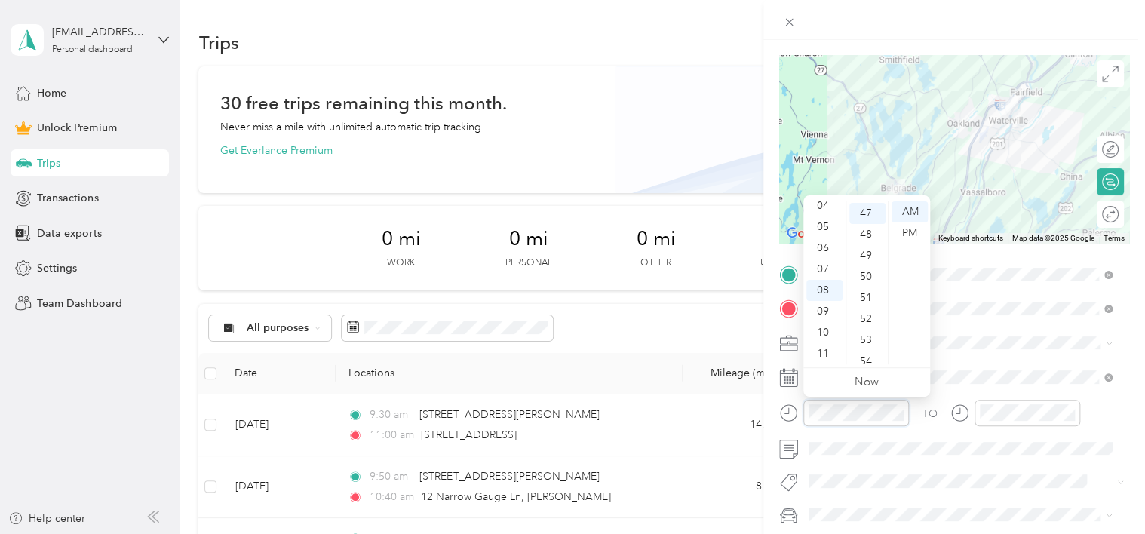
scroll to position [993, 0]
click at [822, 317] on div "09" at bounding box center [824, 311] width 36 height 21
click at [861, 202] on div "00" at bounding box center [867, 211] width 36 height 21
click at [863, 209] on div "00" at bounding box center [867, 211] width 36 height 21
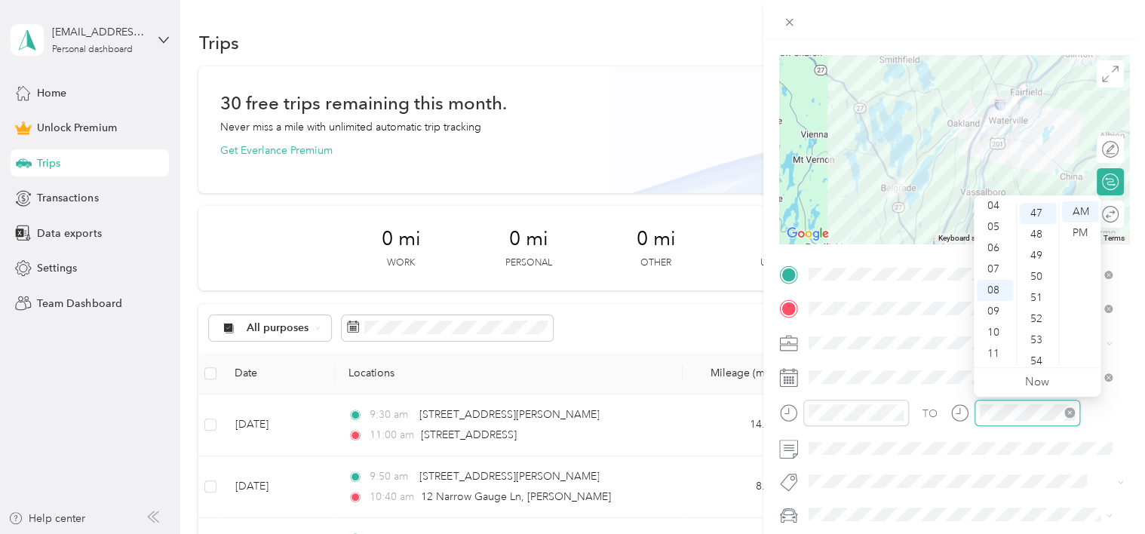
scroll to position [993, 0]
click at [990, 357] on div "11" at bounding box center [995, 353] width 36 height 21
click at [1040, 339] on div "30" at bounding box center [1038, 346] width 36 height 21
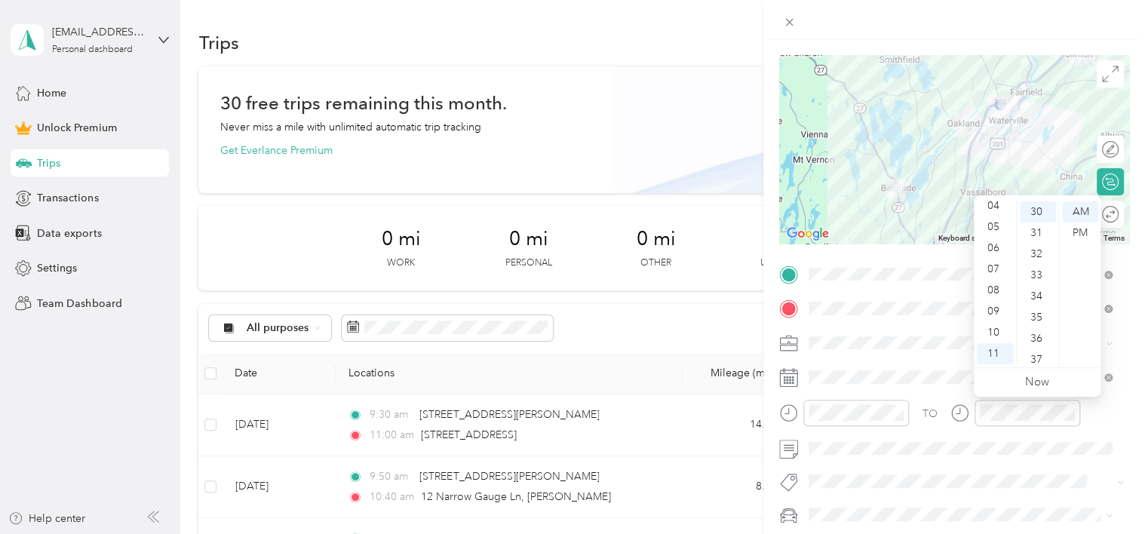
click at [923, 352] on span at bounding box center [966, 343] width 326 height 24
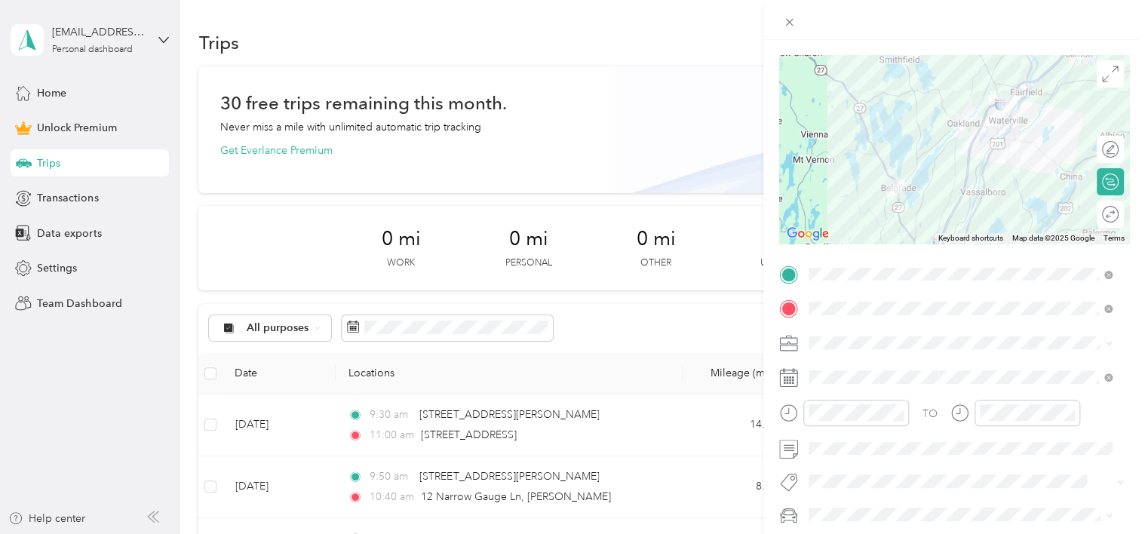
click at [923, 352] on span at bounding box center [966, 343] width 326 height 24
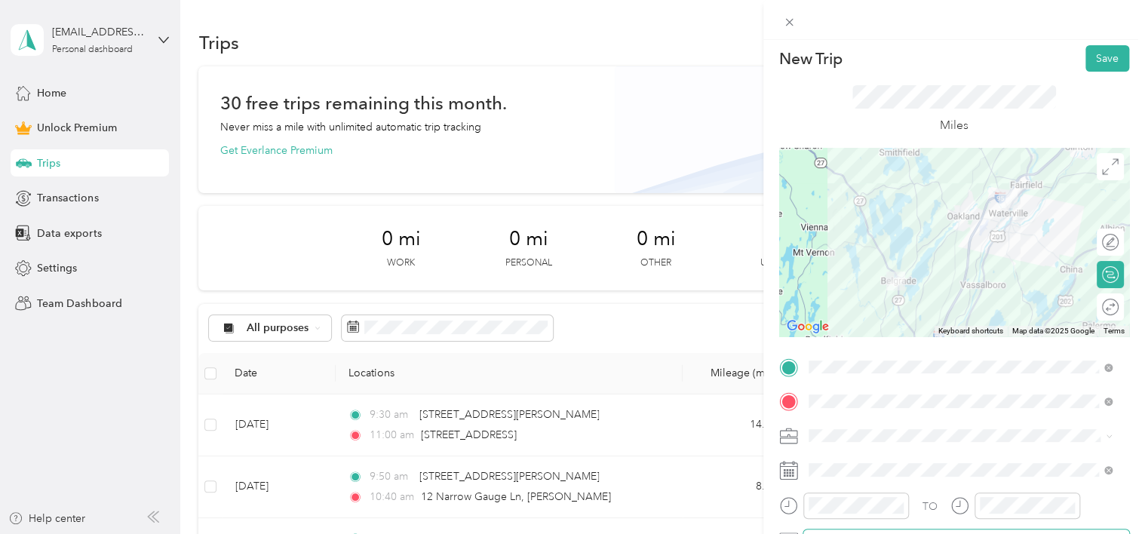
scroll to position [3, 0]
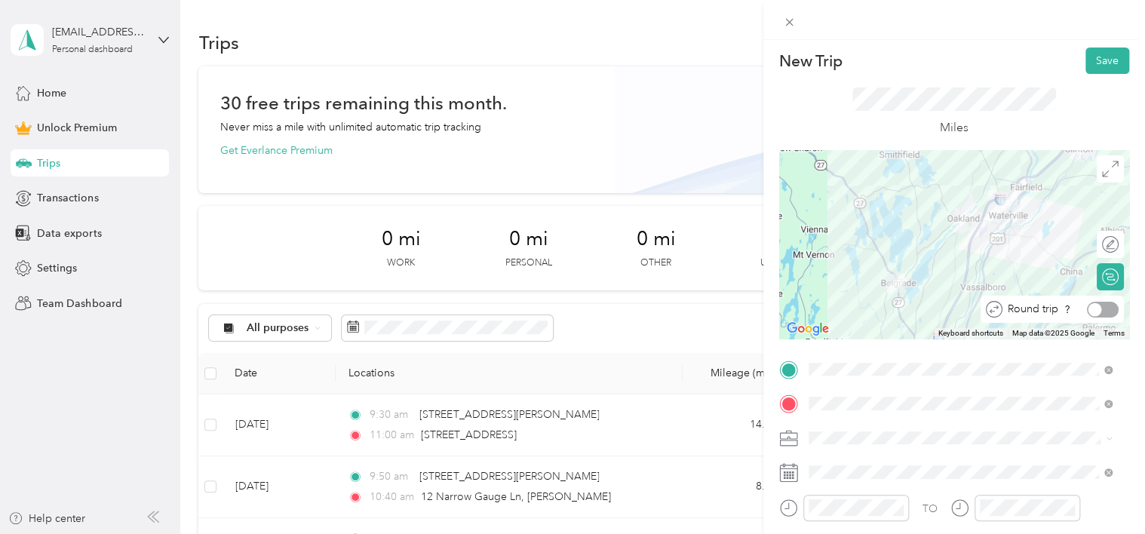
click at [1099, 311] on div at bounding box center [1103, 310] width 32 height 16
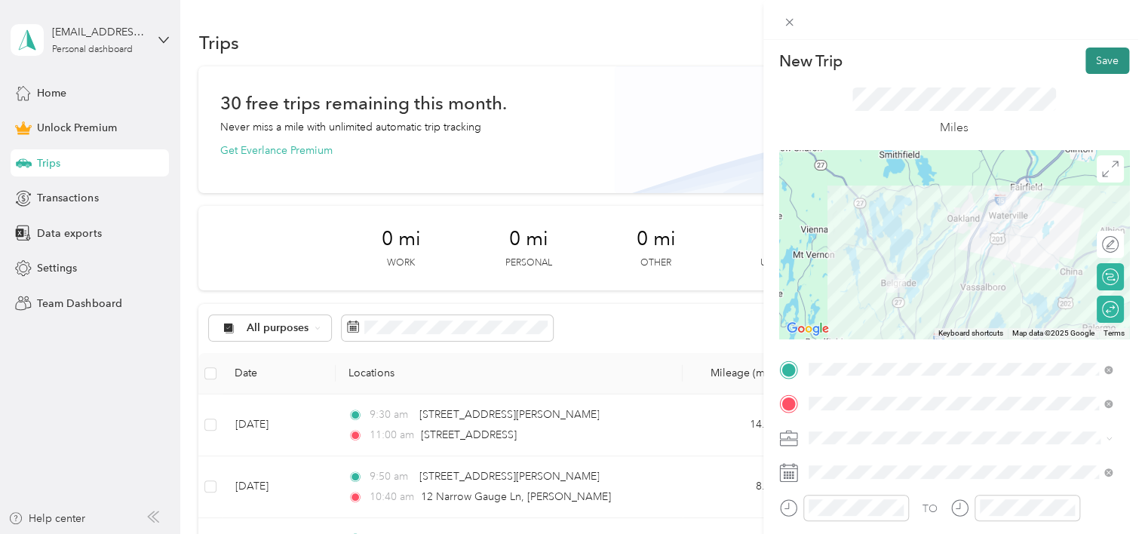
click at [1098, 60] on button "Save" at bounding box center [1108, 61] width 44 height 26
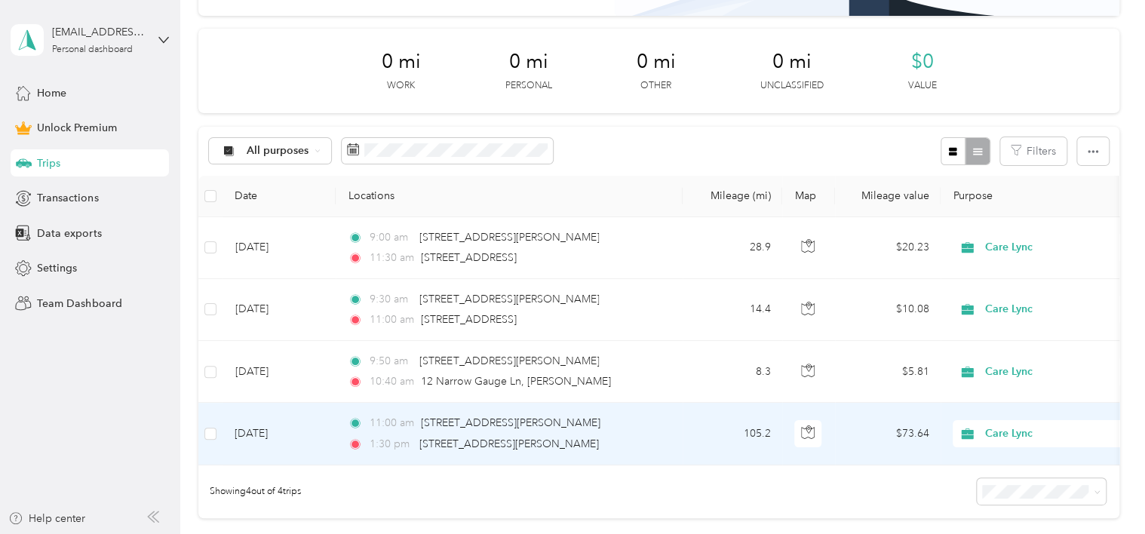
scroll to position [145, 0]
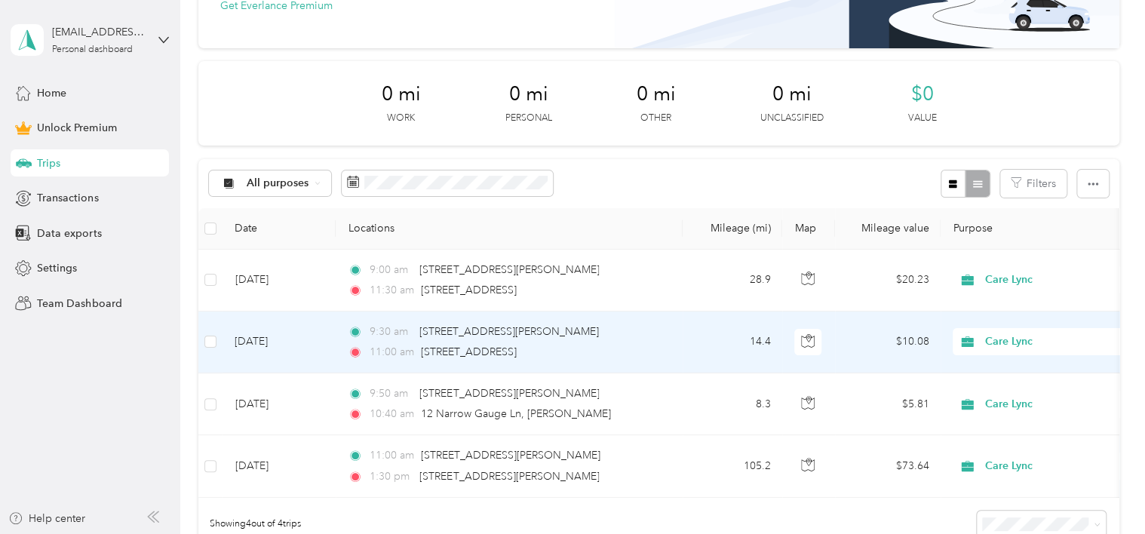
click at [594, 341] on div "9:30 am 28 Hazelwood Avenue, Waterville 11:00 am 28 Depot Road, Belgrade" at bounding box center [506, 342] width 317 height 37
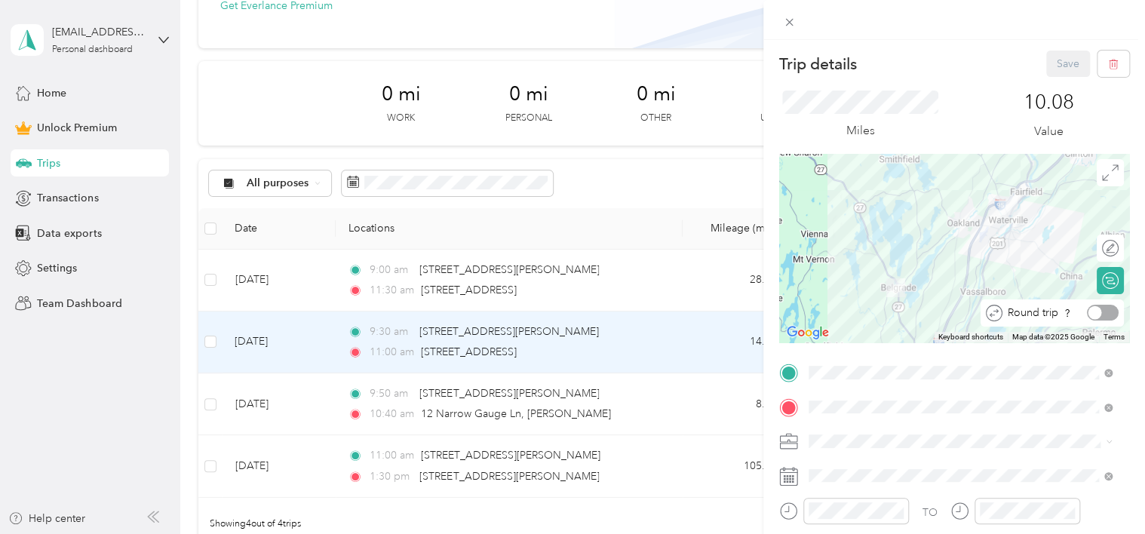
click at [1095, 309] on div at bounding box center [1103, 313] width 32 height 16
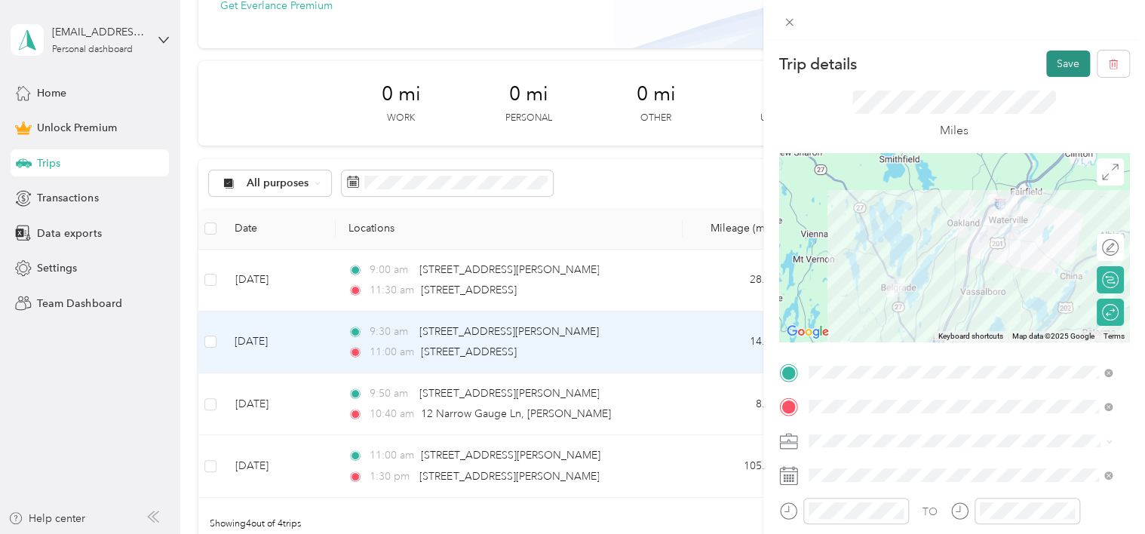
click at [1049, 66] on button "Save" at bounding box center [1068, 64] width 44 height 26
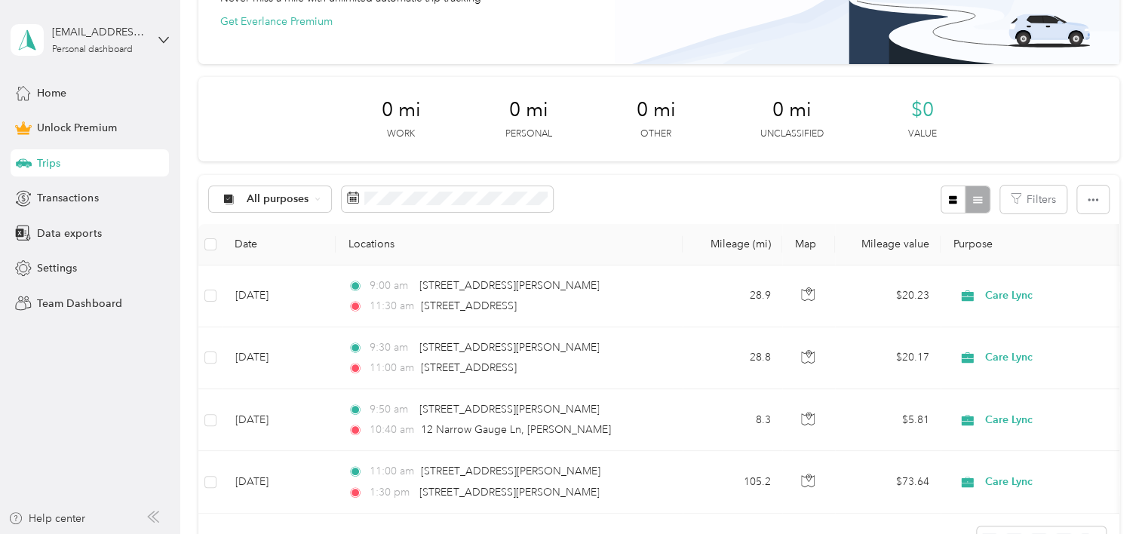
scroll to position [130, 0]
click at [54, 238] on span "Data exports" at bounding box center [69, 234] width 64 height 16
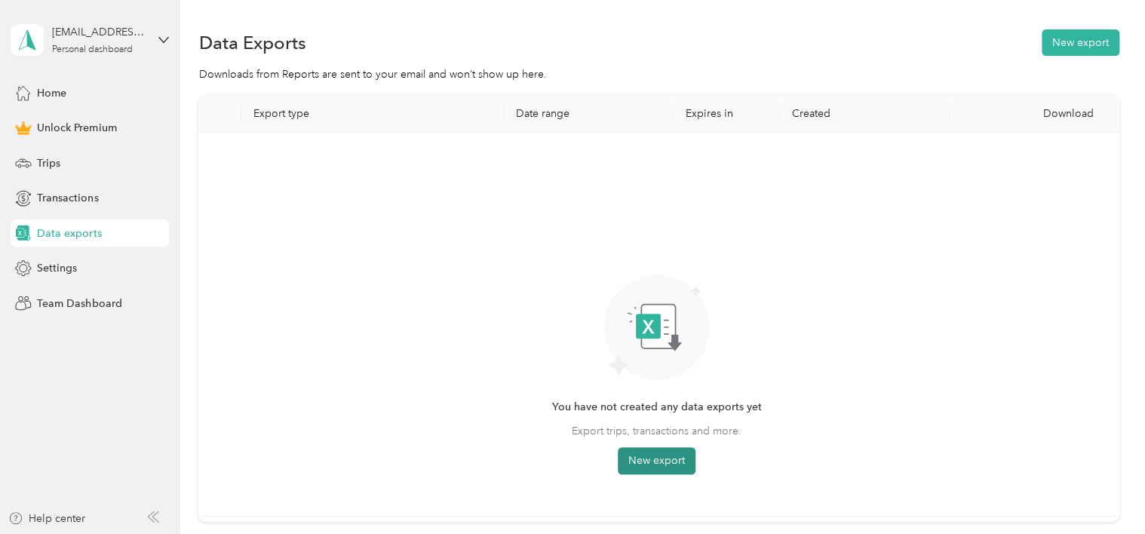
click at [644, 461] on button "New export" at bounding box center [657, 460] width 78 height 27
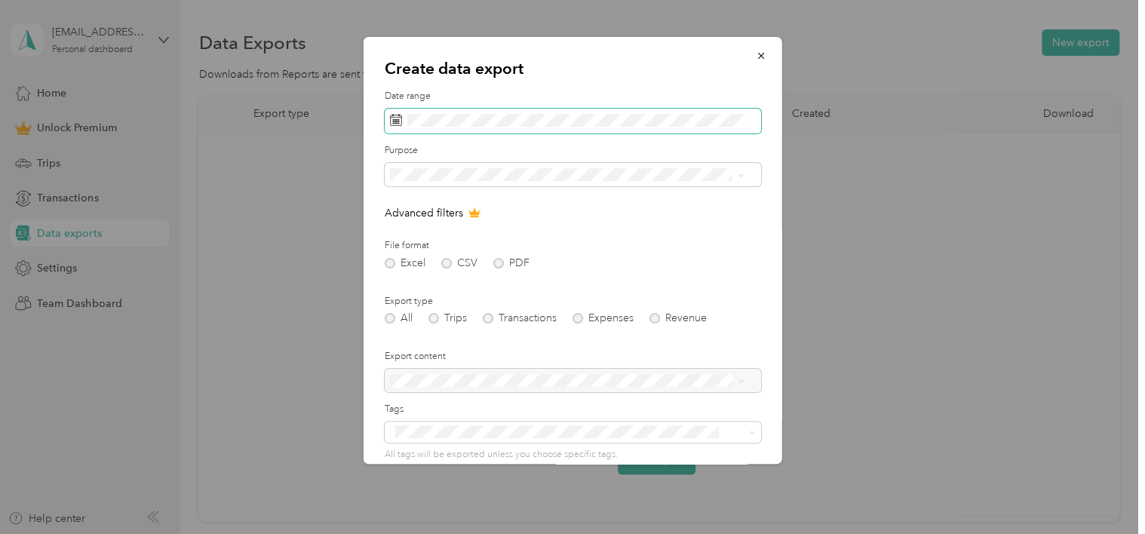
click at [388, 121] on span at bounding box center [573, 122] width 376 height 26
click at [399, 119] on icon at bounding box center [396, 120] width 12 height 12
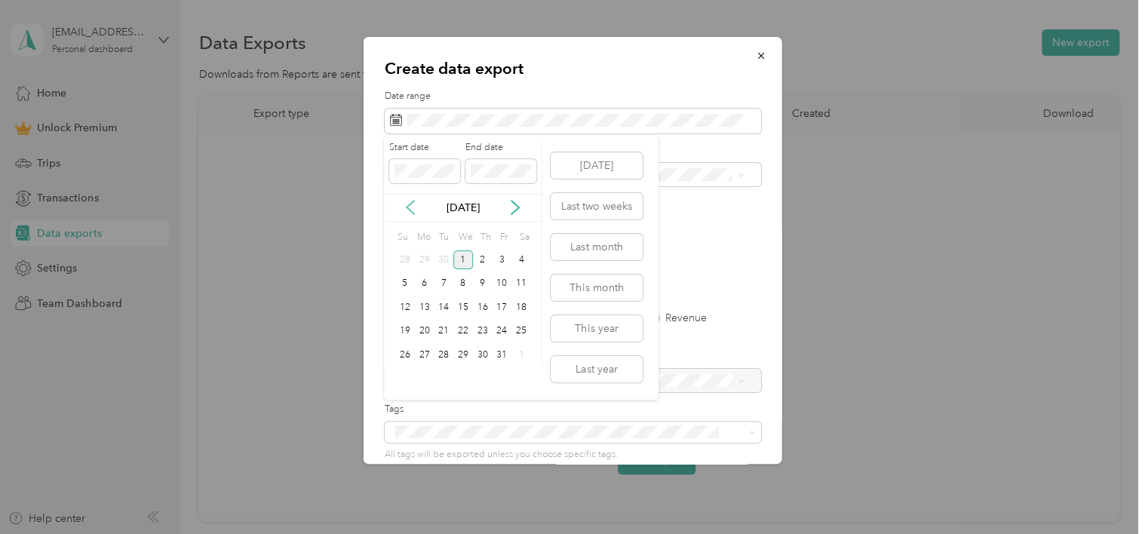
click at [409, 213] on icon at bounding box center [410, 207] width 15 height 15
click at [425, 256] on div "1" at bounding box center [425, 259] width 20 height 19
click at [506, 204] on div "Sep 2025" at bounding box center [463, 208] width 158 height 16
click at [516, 206] on icon at bounding box center [515, 207] width 15 height 15
click at [460, 266] on div "1" at bounding box center [463, 259] width 20 height 19
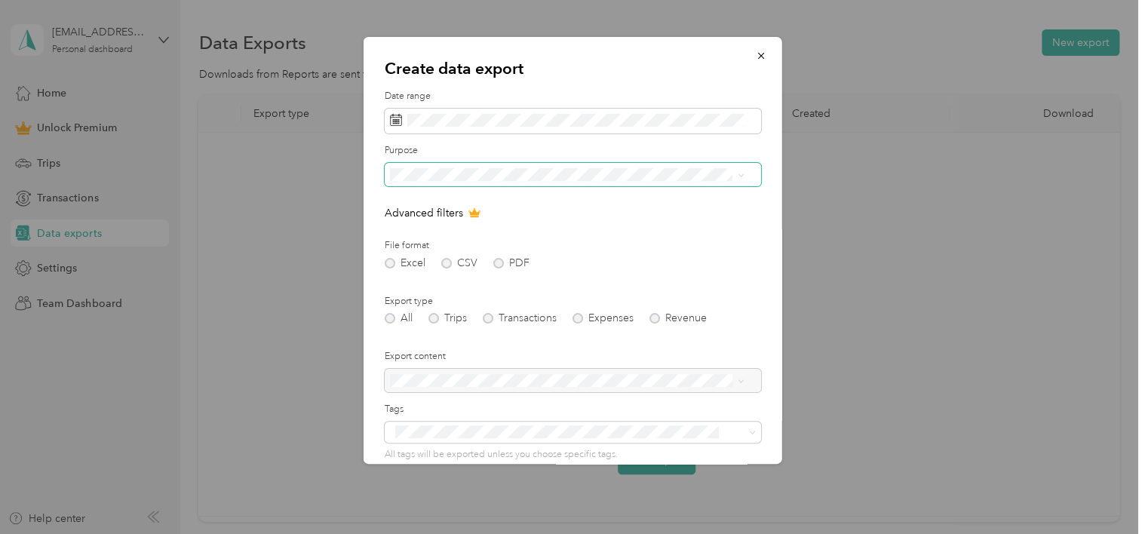
click at [739, 174] on icon at bounding box center [740, 175] width 7 height 7
click at [668, 281] on div "Care Lync" at bounding box center [567, 281] width 344 height 16
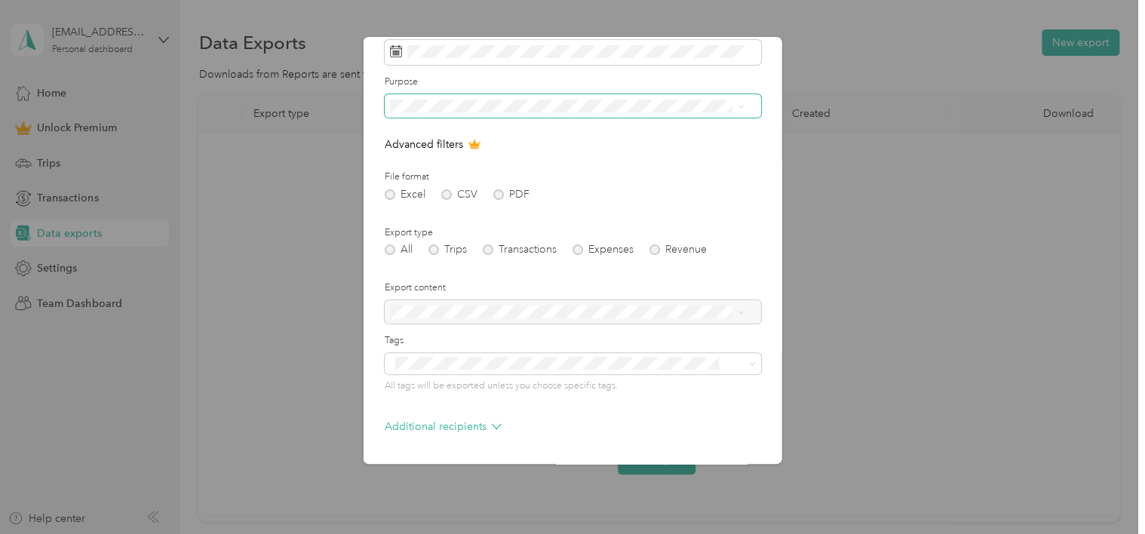
scroll to position [72, 0]
click at [435, 244] on div "All Trips Transactions Expenses Revenue" at bounding box center [573, 246] width 376 height 11
click at [431, 245] on div "All Trips Transactions Expenses Revenue" at bounding box center [573, 246] width 376 height 11
click at [744, 304] on div at bounding box center [573, 309] width 376 height 24
click at [739, 309] on div at bounding box center [573, 309] width 376 height 24
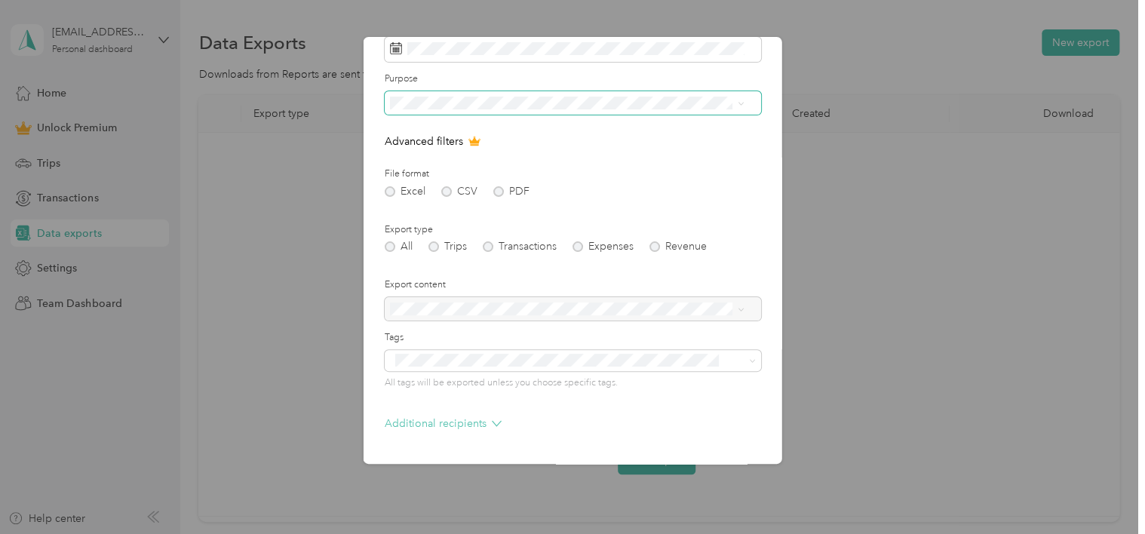
click at [487, 419] on p "Additional recipients" at bounding box center [443, 424] width 117 height 16
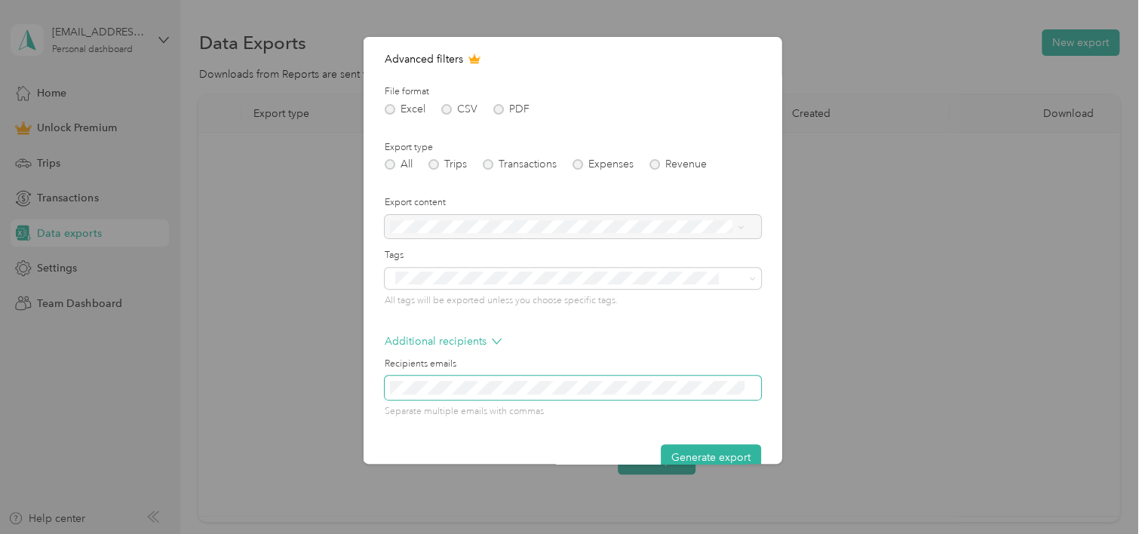
scroll to position [182, 0]
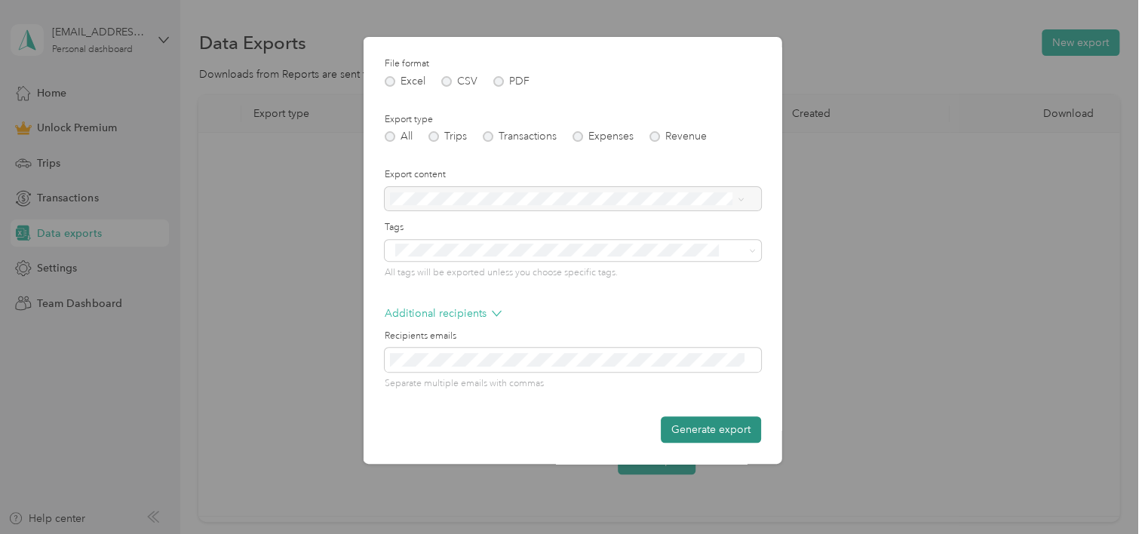
click at [700, 431] on button "Generate export" at bounding box center [711, 429] width 100 height 26
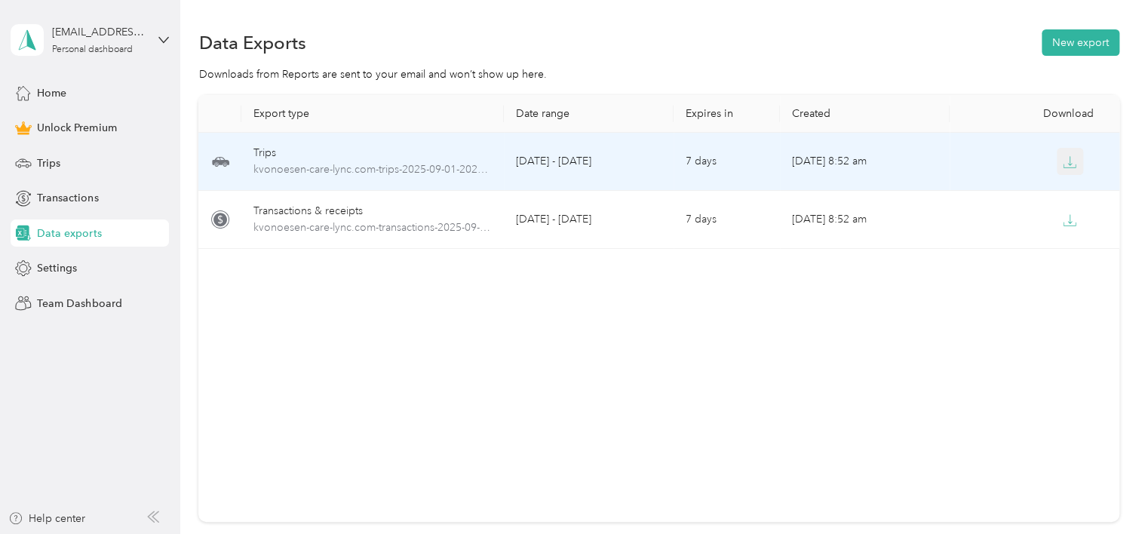
click at [1065, 153] on button "button" at bounding box center [1070, 161] width 27 height 27
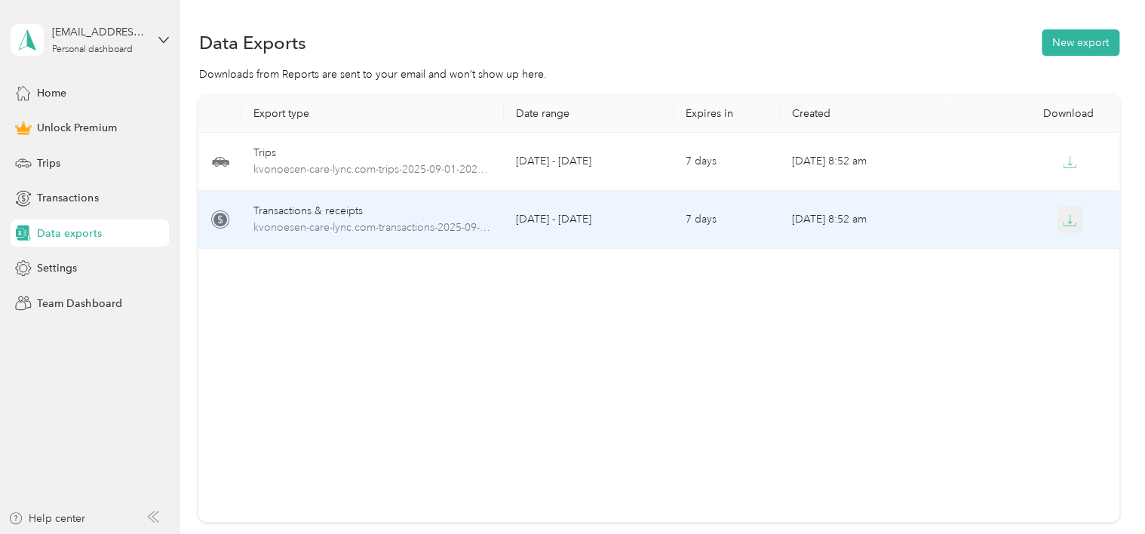
click at [1076, 220] on button "button" at bounding box center [1070, 219] width 27 height 27
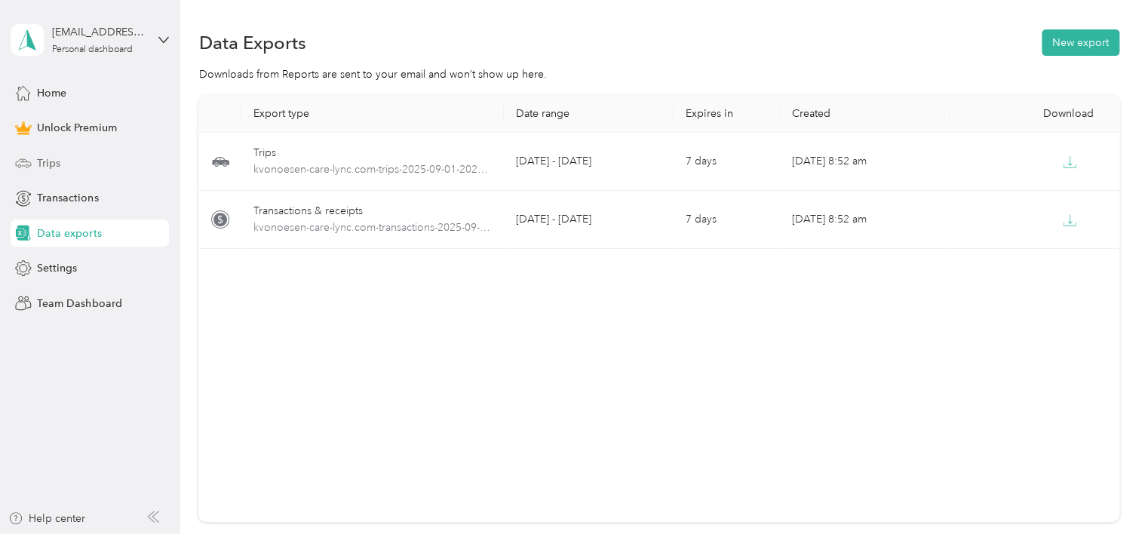
click at [42, 158] on span "Trips" at bounding box center [48, 163] width 23 height 16
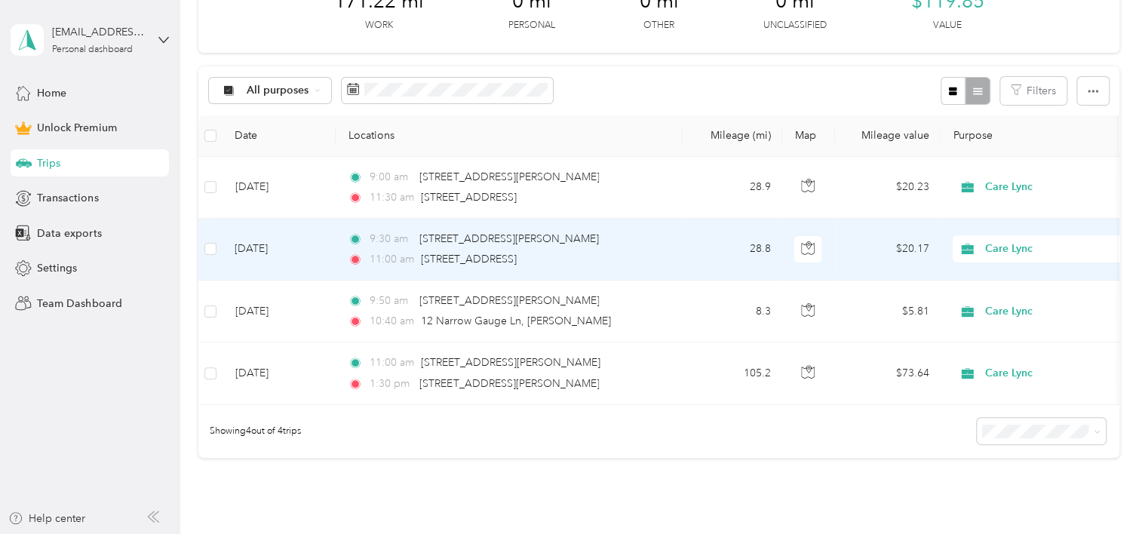
scroll to position [238, 0]
